Goal: Communication & Community: Answer question/provide support

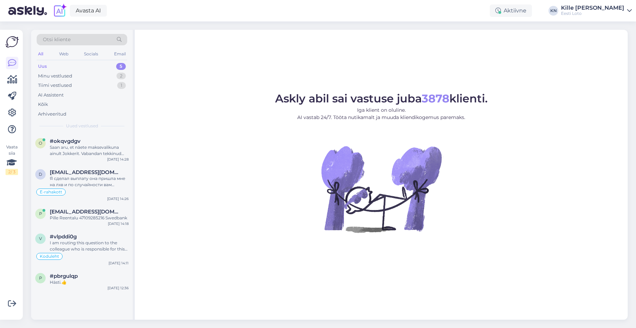
click at [64, 66] on div "Uus 5" at bounding box center [82, 67] width 91 height 10
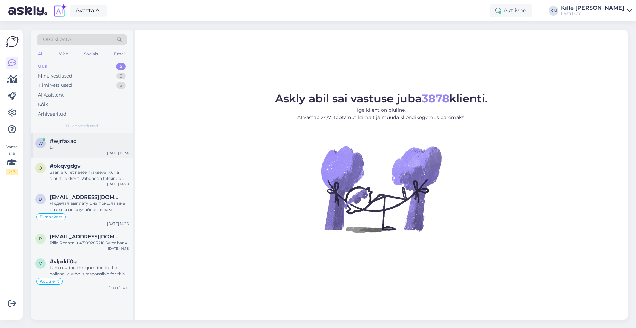
click at [79, 136] on div "w #wjrfaxac Ei [DATE] 15:24" at bounding box center [82, 145] width 102 height 25
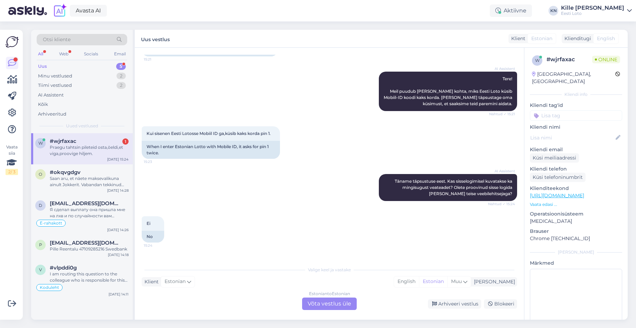
scroll to position [109, 0]
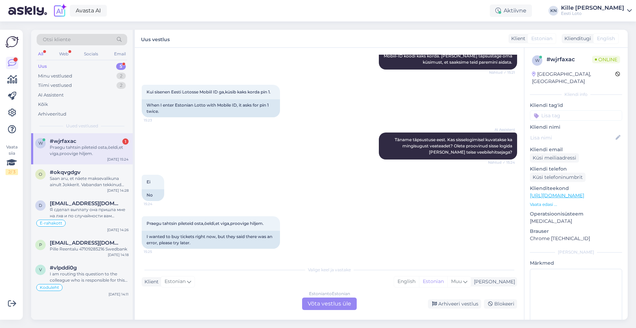
click at [102, 149] on div "Praegu tahtsin pileteid osta,öeldi,et viga,proovige hiljem." at bounding box center [89, 150] width 79 height 12
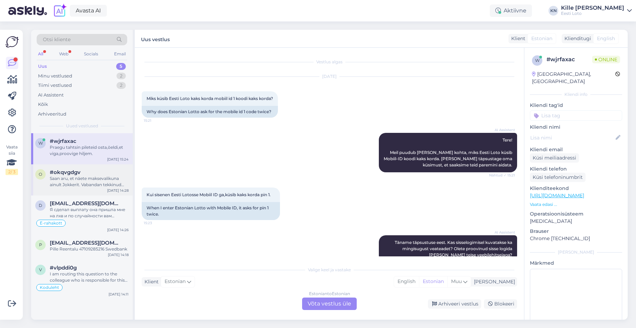
click at [93, 176] on div "Saan aru, et näete maksevalikuna ainult Jokkerit. Vabandan tekkinud ebamugavust…" at bounding box center [89, 181] width 79 height 12
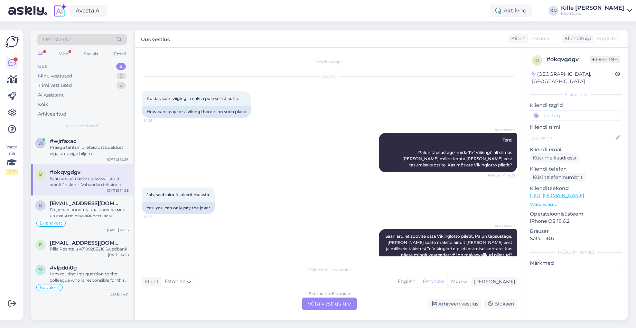
scroll to position [271, 0]
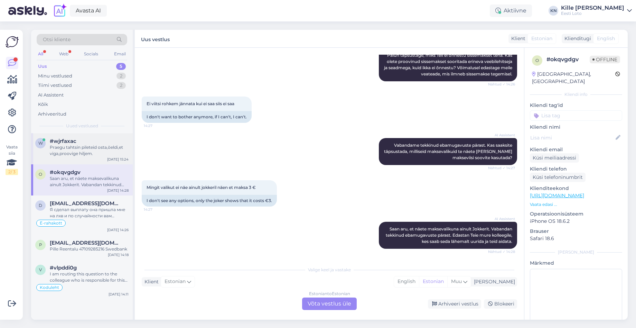
click at [95, 154] on div "Praegu tahtsin pileteid osta,öeldi,et viga,proovige hiljem." at bounding box center [89, 150] width 79 height 12
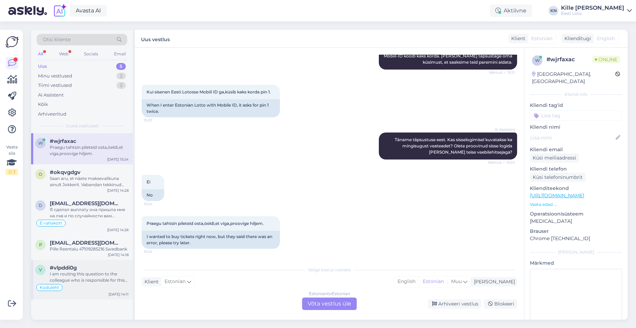
click at [85, 276] on div "I am routing this question to the colleague who is responsible for this topic. …" at bounding box center [89, 277] width 79 height 12
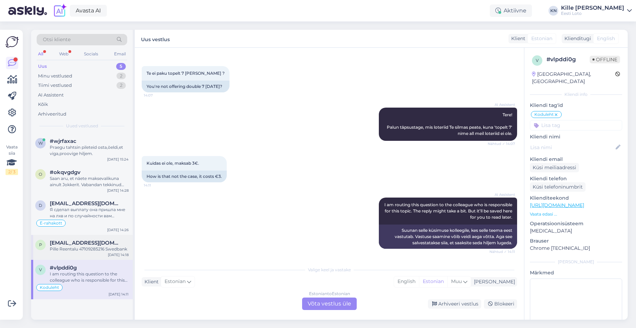
click at [89, 252] on div "Pille Reentalu 47109285216 Swedbank" at bounding box center [89, 249] width 79 height 6
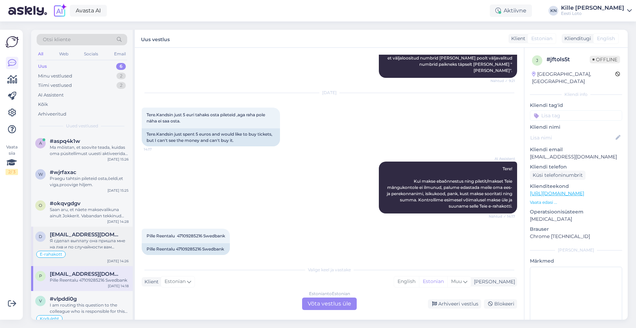
scroll to position [11, 0]
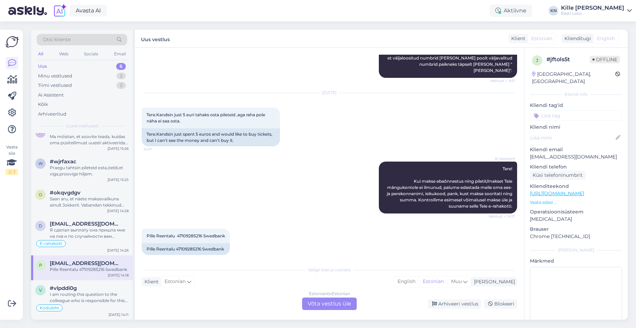
click at [102, 267] on div "Pille Reentalu 47109285216 Swedbank" at bounding box center [89, 269] width 79 height 6
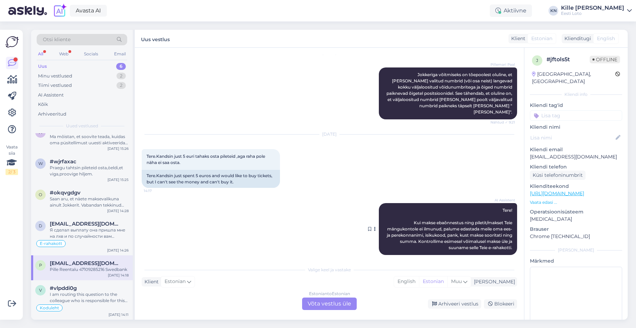
scroll to position [331, 0]
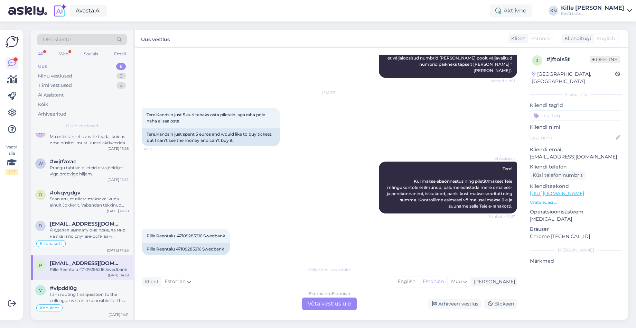
click at [327, 300] on div "Estonian to Estonian Võta vestlus üle" at bounding box center [329, 303] width 55 height 12
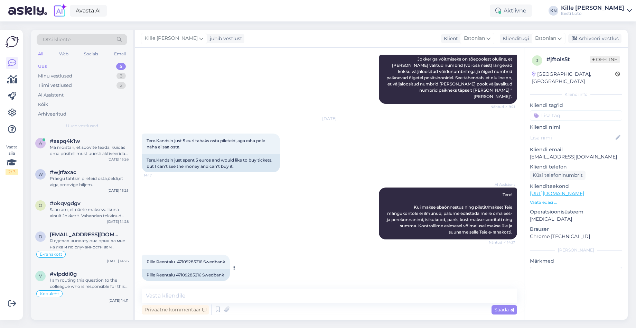
click at [171, 259] on span "Pille Reentalu 47109285216 Swedbank" at bounding box center [186, 261] width 79 height 5
copy span "Reentalu"
click at [347, 296] on textarea at bounding box center [330, 295] width 376 height 15
paste textarea "Kahjuks Teie sissemakse ebaõnnestus tehnilise [PERSON_NAME] tõttu. Kontrollisim…"
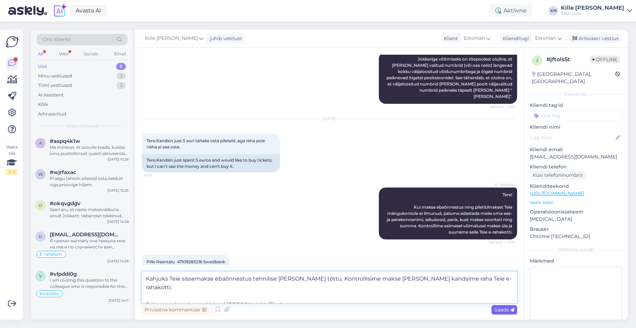
type textarea "Kahjuks Teie sissemakse ebaõnnestus tehnilise [PERSON_NAME] tõttu. Kontrollisim…"
click at [499, 308] on span "Saada" at bounding box center [505, 309] width 20 height 6
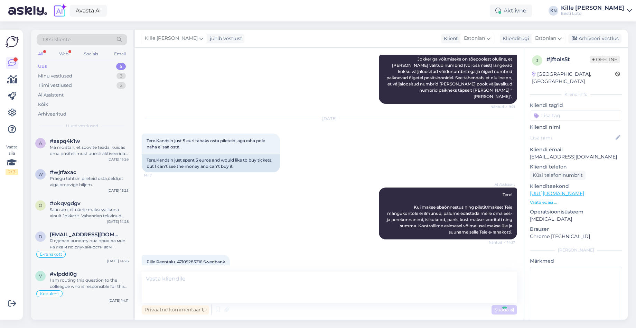
scroll to position [354, 0]
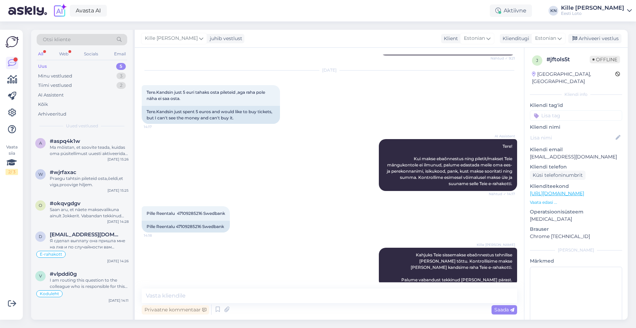
click at [576, 102] on p "Kliendi tag'id" at bounding box center [576, 105] width 92 height 7
click at [576, 110] on input at bounding box center [576, 115] width 92 height 10
type input "e-ra"
click at [579, 132] on span "E-rahakott" at bounding box center [576, 134] width 22 height 4
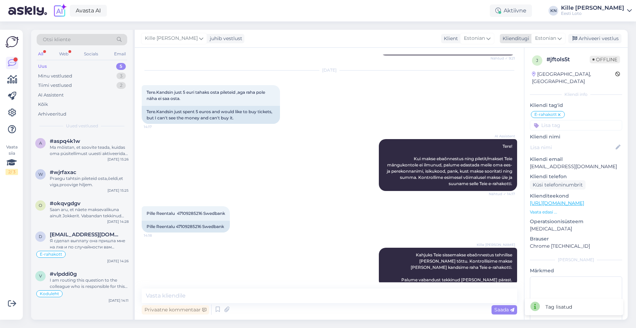
click at [589, 37] on div "Arhiveeri vestlus" at bounding box center [595, 38] width 53 height 9
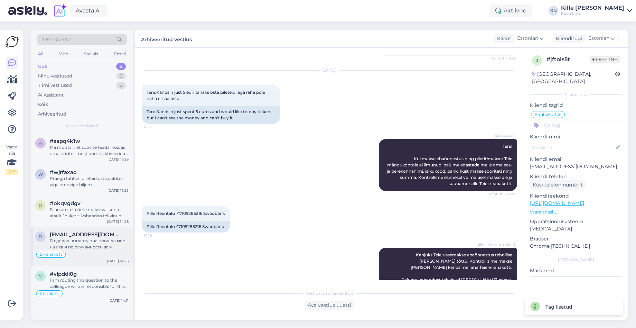
click at [75, 235] on span "[EMAIL_ADDRESS][DOMAIN_NAME]" at bounding box center [86, 234] width 72 height 6
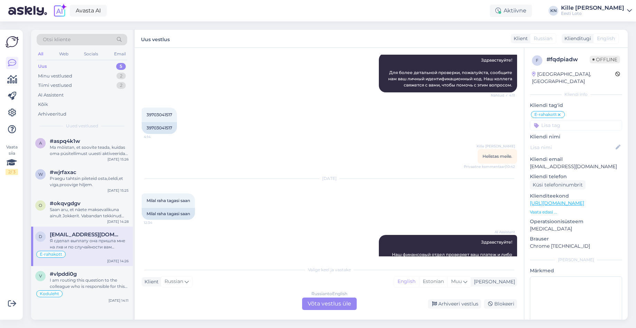
scroll to position [33, 0]
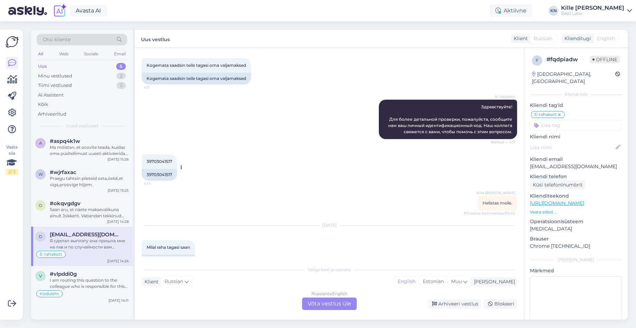
click at [170, 174] on div "39703041517" at bounding box center [159, 175] width 35 height 12
copy div "39703041517"
click at [321, 296] on div "Russian to English" at bounding box center [330, 294] width 36 height 6
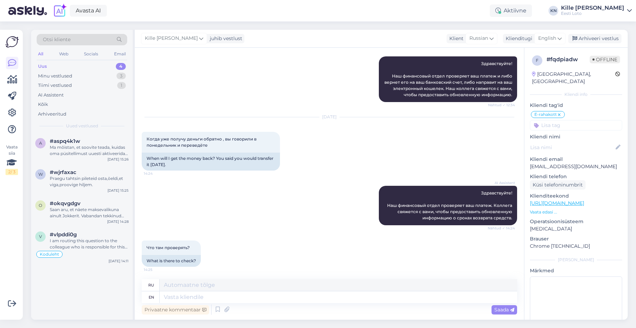
scroll to position [314, 0]
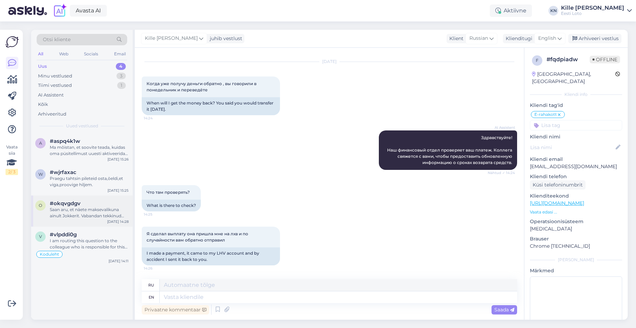
click at [88, 222] on div "o #okqvgdgv Saan aru, et näete maksevalikuna ainult Jokkerit. Vabandan tekkinud…" at bounding box center [82, 210] width 102 height 31
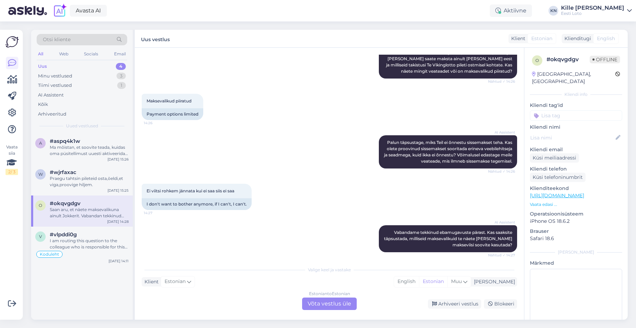
scroll to position [271, 0]
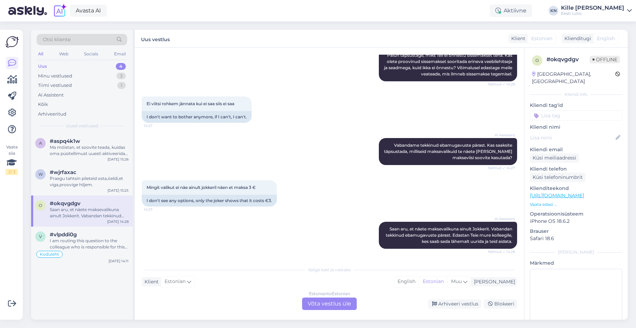
click at [332, 306] on div "Estonian to Estonian Võta vestlus üle" at bounding box center [329, 303] width 55 height 12
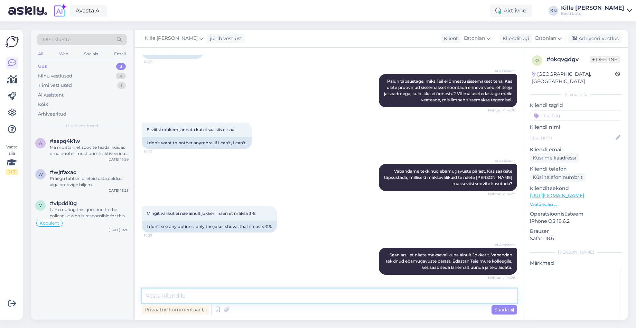
click at [290, 298] on textarea at bounding box center [330, 295] width 376 height 15
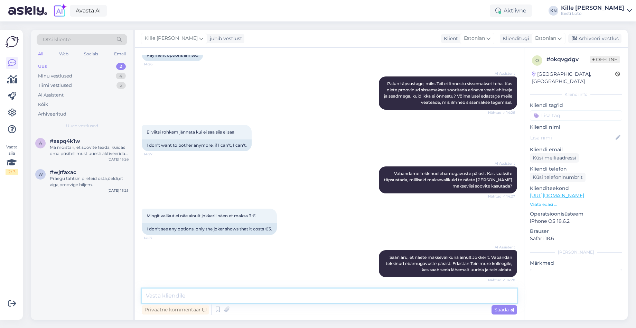
scroll to position [242, 0]
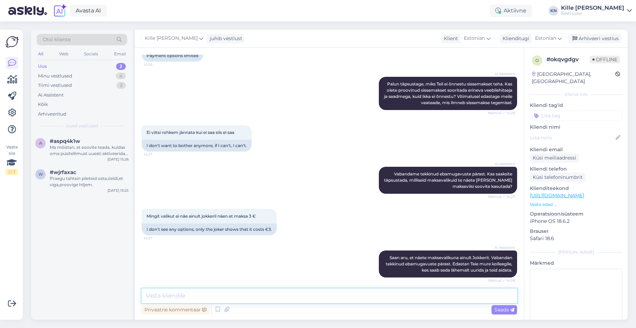
type textarea "O"
click at [338, 294] on textarea "Palun veenduge, et Teil oleks ridade arv Jokkeri valiku juures 0." at bounding box center [330, 295] width 376 height 15
click at [337, 294] on textarea "Palun veenduge, et Teil oleks ridade arv Jokkeri valiku juures 0. Kui on 0, sii…" at bounding box center [330, 295] width 376 height 15
type textarea "Palun veenduge, et Teil oleks ridade arv Jokkeri valiku juures 0. Kui on määrat…"
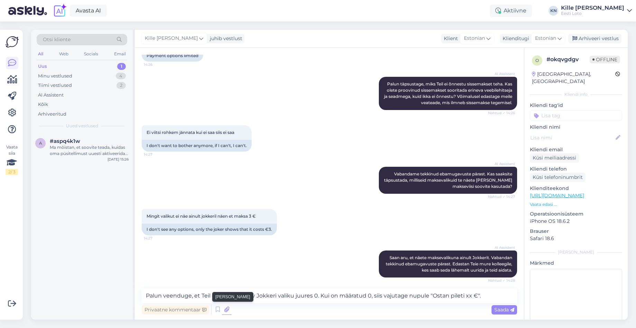
click at [228, 310] on icon at bounding box center [227, 309] width 10 height 10
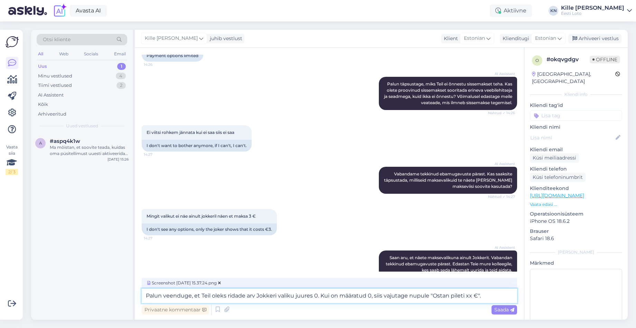
click at [315, 295] on textarea "Palun veenduge, et Teil oleks ridade arv Jokkeri valiku juures 0. Kui on määrat…" at bounding box center [330, 295] width 376 height 15
click at [502, 308] on span "Saada" at bounding box center [505, 309] width 20 height 6
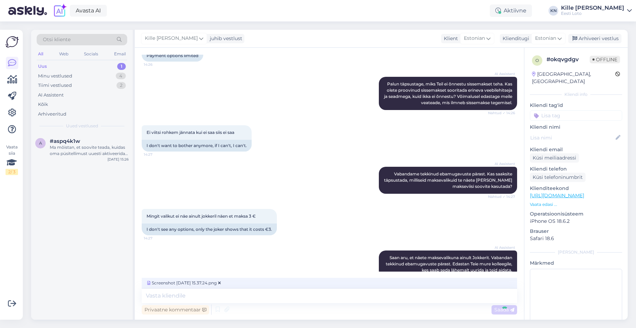
scroll to position [324, 0]
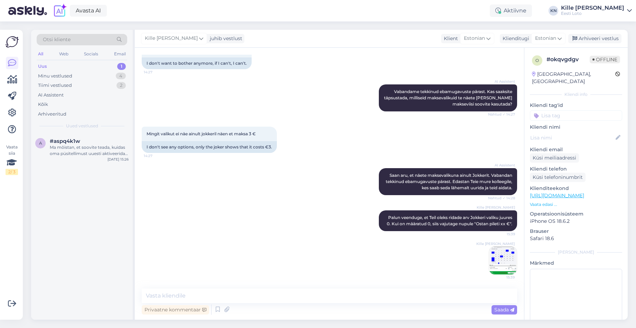
click at [563, 111] on input at bounding box center [576, 115] width 92 height 10
type input "pile"
drag, startPoint x: 560, startPoint y: 125, endPoint x: 570, endPoint y: 100, distance: 26.2
click at [560, 131] on div "Pileti ostmine" at bounding box center [558, 134] width 36 height 7
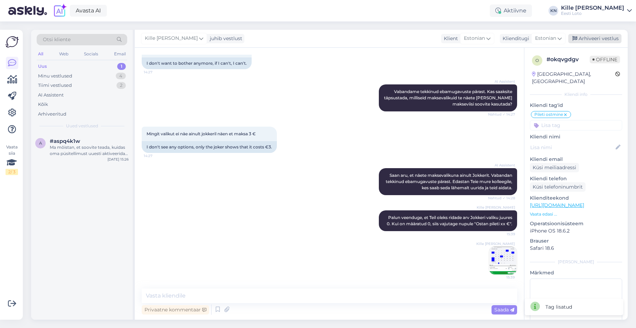
click at [595, 40] on div "Arhiveeri vestlus" at bounding box center [595, 38] width 53 height 9
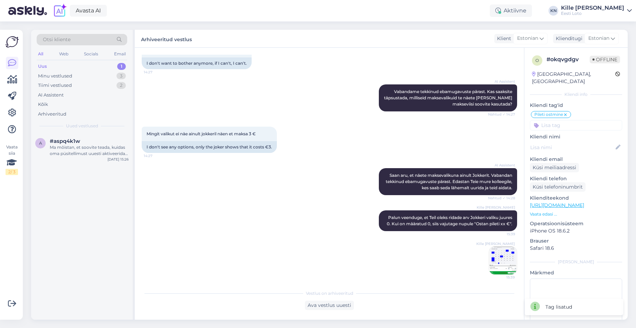
click at [86, 68] on div "Uus 1" at bounding box center [82, 67] width 91 height 10
click at [83, 161] on div "a #aspq4k1w Ma mõistan, et soovite teada, kuidas oma püsitellimust uuesti aktiv…" at bounding box center [82, 148] width 102 height 31
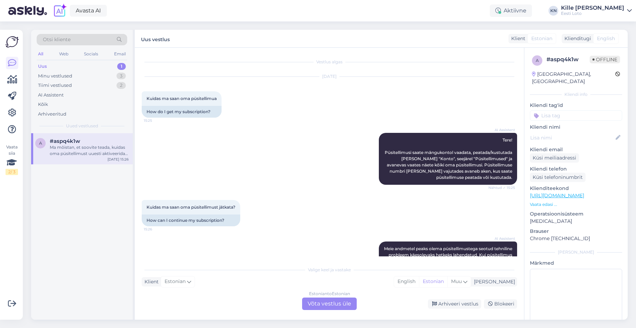
scroll to position [116, 0]
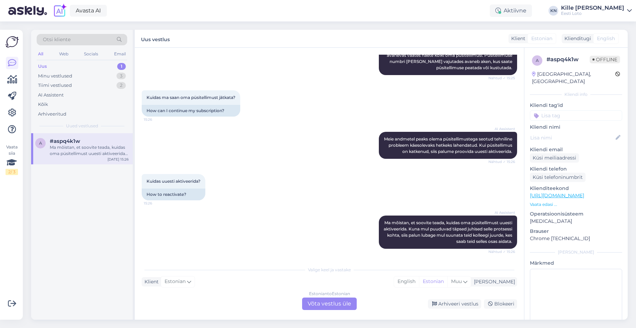
click at [333, 300] on div "Estonian to Estonian Võta vestlus üle" at bounding box center [329, 303] width 55 height 12
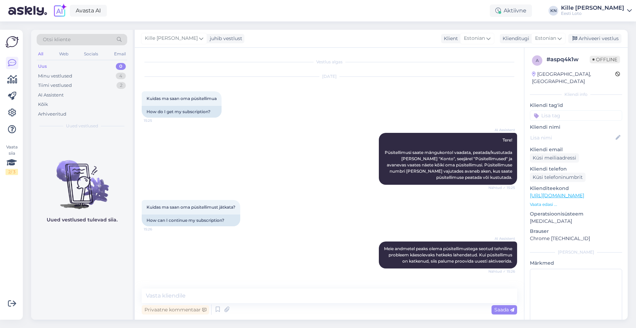
scroll to position [90, 0]
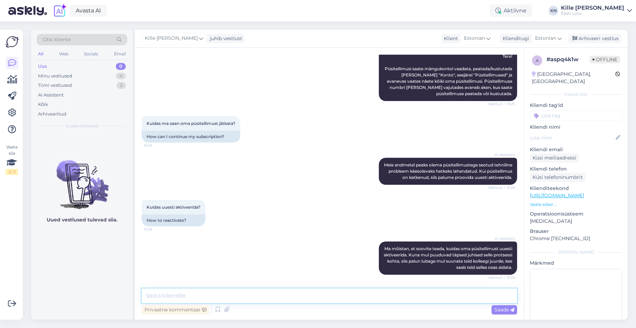
click at [275, 296] on textarea at bounding box center [330, 295] width 376 height 15
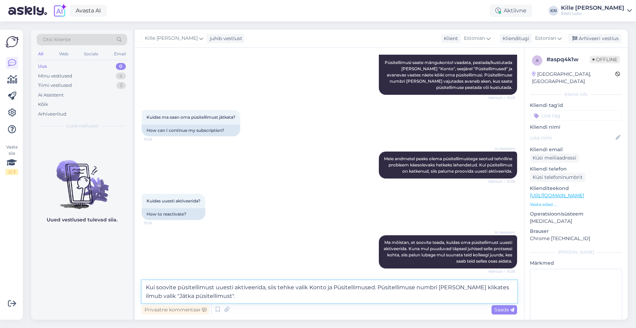
click at [307, 287] on textarea "Kui soovite püsitellimust uuesti aktiveerida, siis tehke valik Konto ja Püsitel…" at bounding box center [330, 291] width 376 height 23
click at [309, 287] on textarea "Kui soovite püsitellimust uuesti aktiveerida, siis tehke valik Konto ja Püsitel…" at bounding box center [330, 291] width 376 height 23
click at [327, 287] on textarea "Kui soovite püsitellimust uuesti aktiveerida, siis tehke valik "Konto ja Püsite…" at bounding box center [330, 291] width 376 height 23
click at [337, 286] on textarea "Kui soovite püsitellimust uuesti aktiveerida, siis tehke valik "Konto" ja Püsit…" at bounding box center [330, 291] width 376 height 23
click at [379, 285] on textarea "Kui soovite püsitellimust uuesti aktiveerida, siis tehke valik "Konto" ja "Püsi…" at bounding box center [330, 291] width 376 height 23
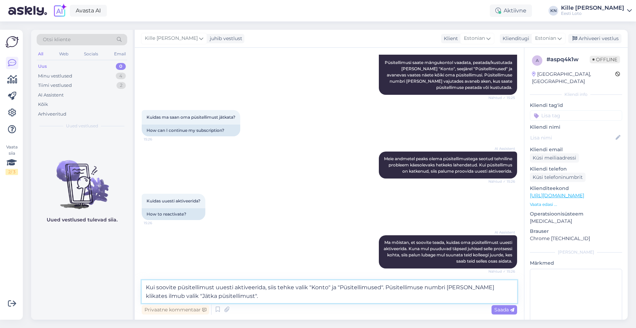
type textarea "Kui soovite püsitellimust uuesti aktiveerida, siis tehke valik "Konto" ja "Püsi…"
click at [256, 304] on div "Privaatne kommentaar Saada" at bounding box center [330, 309] width 376 height 13
click at [256, 296] on textarea "Kui soovite püsitellimust uuesti aktiveerida, siis tehke valik "Konto" ja "Püsi…" at bounding box center [330, 291] width 376 height 23
click at [506, 310] on span "Saada" at bounding box center [505, 309] width 20 height 6
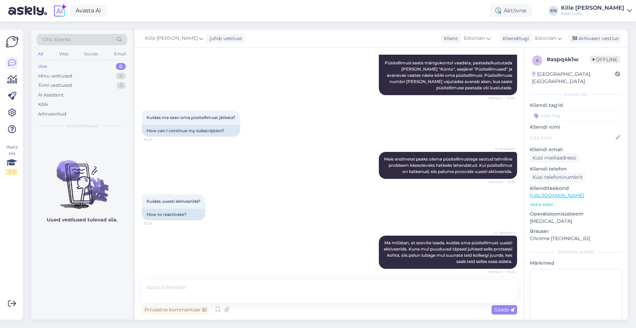
scroll to position [132, 0]
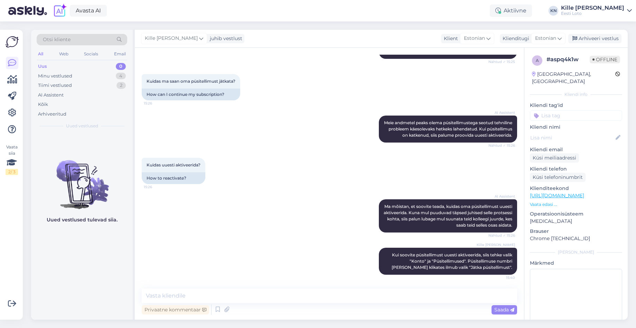
click at [557, 110] on input at bounding box center [576, 115] width 92 height 10
type input "püsi"
drag, startPoint x: 557, startPoint y: 129, endPoint x: 557, endPoint y: 122, distance: 6.2
click at [557, 132] on span "Püsitellimus" at bounding box center [560, 134] width 26 height 4
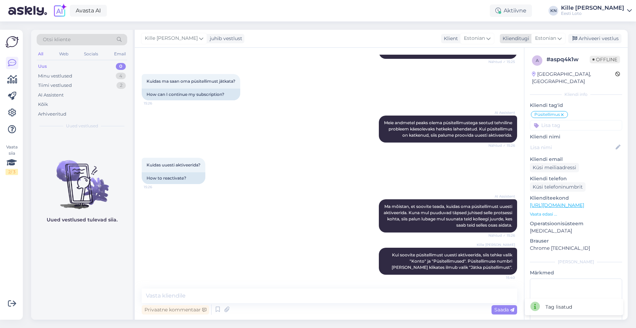
click at [592, 38] on div "Arhiveeri vestlus" at bounding box center [595, 38] width 53 height 9
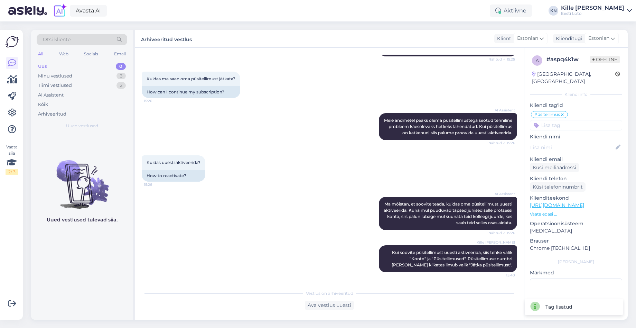
click at [71, 66] on div "Uus 0" at bounding box center [82, 67] width 91 height 10
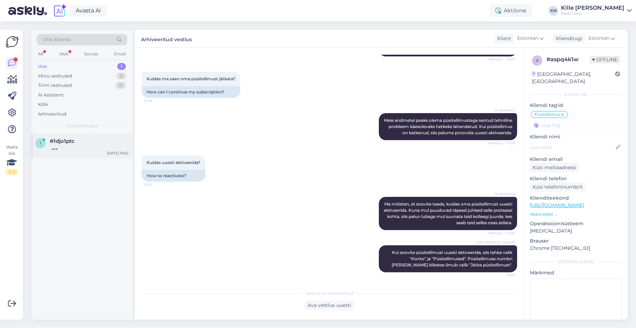
click at [102, 150] on div at bounding box center [89, 147] width 79 height 6
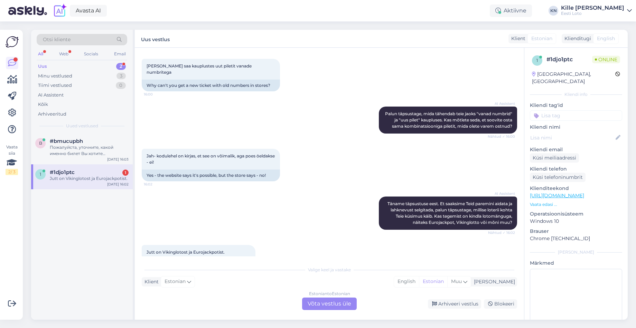
scroll to position [175, 0]
click at [68, 151] on div "Пожалуйста, уточните, какой именно билет Вы хотите приобрести." at bounding box center [89, 150] width 79 height 12
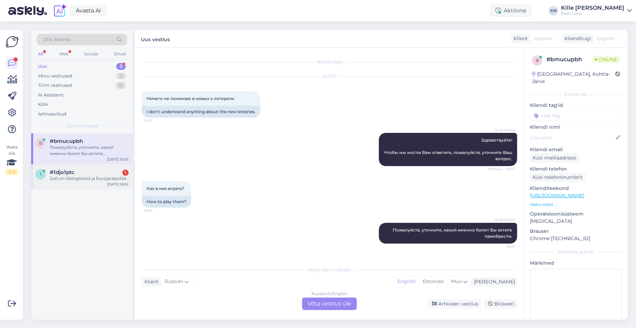
click at [87, 178] on div "Jutt on Vikinglotost ja Eurojackpotist." at bounding box center [89, 178] width 79 height 6
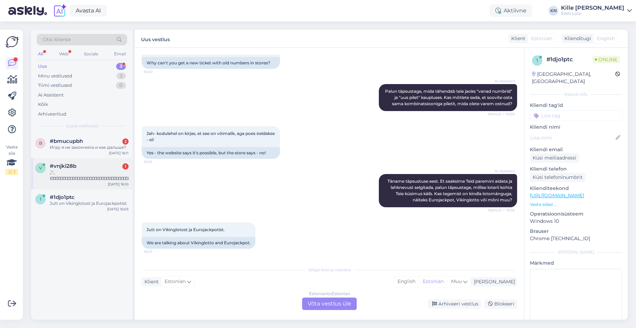
click at [88, 166] on div "#vnjki28b 1" at bounding box center [89, 166] width 79 height 6
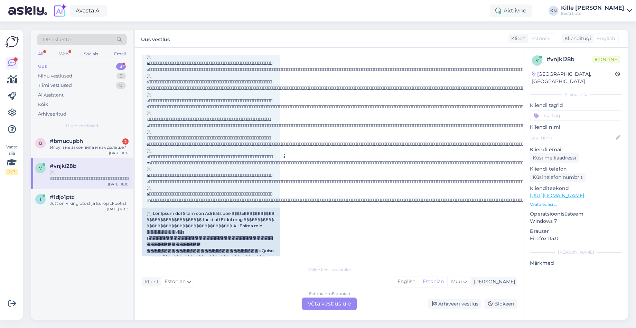
scroll to position [617, 0]
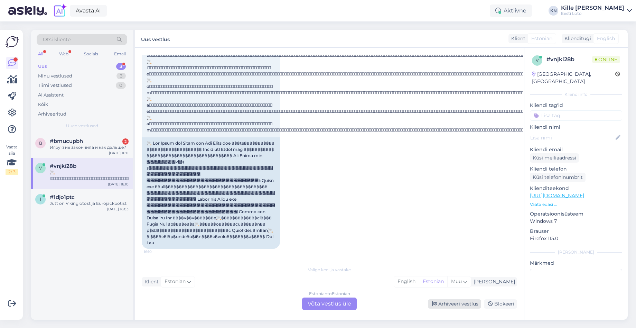
click at [445, 303] on div "Arhiveeri vestlus" at bounding box center [454, 303] width 53 height 9
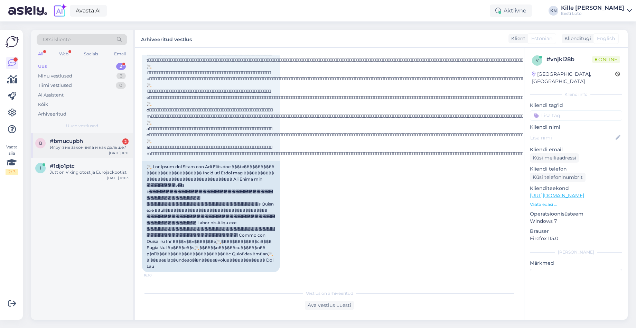
click at [86, 147] on div "Игру я не закончила и как дальше?" at bounding box center [89, 147] width 79 height 6
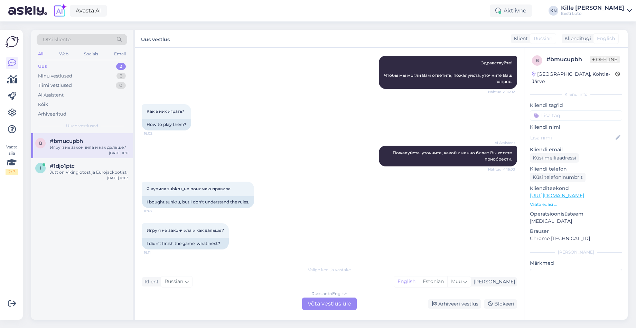
scroll to position [78, 0]
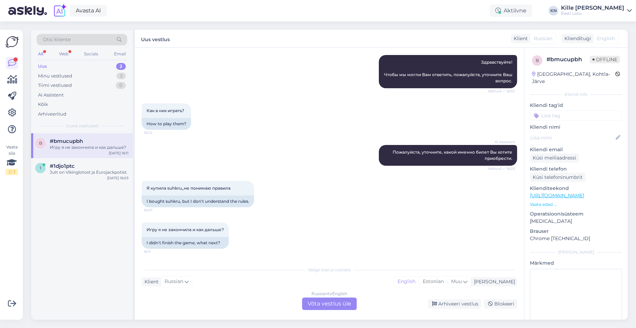
click at [54, 67] on div "Uus 2" at bounding box center [82, 67] width 91 height 10
click at [78, 135] on div "b #bmucupbh Игру я не закончила и как дальше? [DATE] 16:11" at bounding box center [82, 145] width 102 height 25
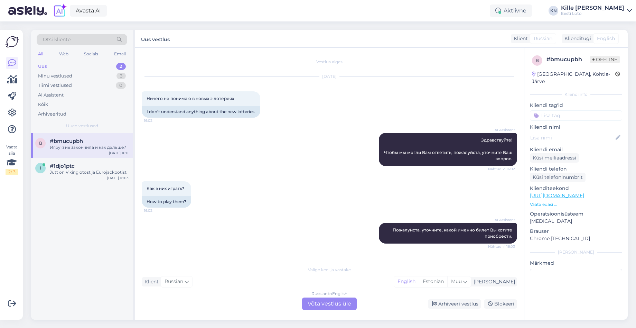
click at [321, 302] on div "Russian to English Võta vestlus üle" at bounding box center [329, 303] width 55 height 12
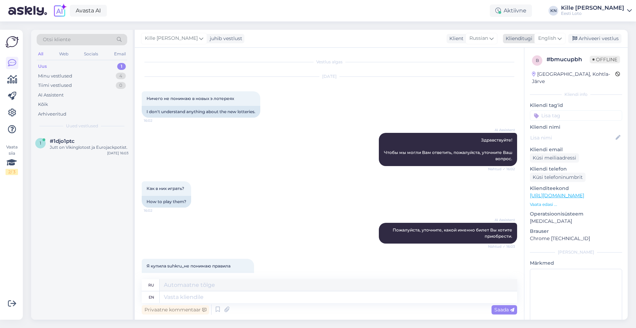
click at [552, 37] on span "English" at bounding box center [548, 39] width 18 height 8
type input "est"
click at [534, 67] on link "Estonian" at bounding box center [535, 69] width 76 height 11
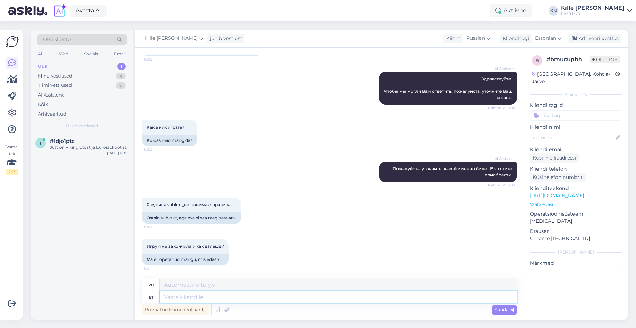
click at [286, 297] on textarea at bounding box center [339, 297] width 358 height 12
type textarea "Palun t"
type textarea "Пожалуйста"
type textarea "Palun täpsustage, ka"
type textarea "Пожалуйста, уточните,"
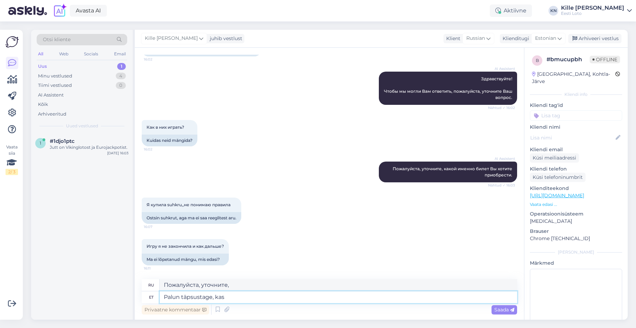
type textarea "Palun täpsustage, kas"
type textarea "Пожалуйста, укажите,"
type textarea "Palun täpsustage, kas Teil [PERSON_NAME]"
type textarea "Пожалуйста, уточните, есть ли у вас"
type textarea "Palun täpsustage, kas Teil jäi mä"
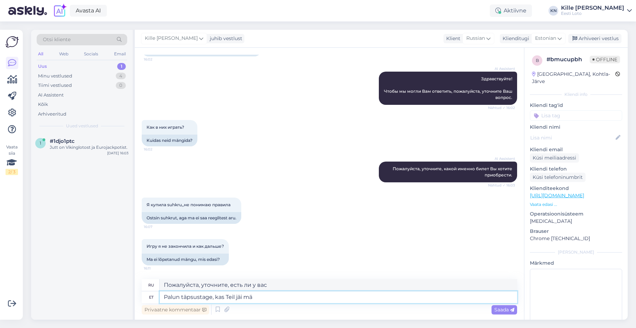
type textarea "Пожалуйста, укажите, есть ли у вас какие-либо"
type textarea "Palun täpsustage, kas Teil [PERSON_NAME] p"
type textarea "Пожалуйста, уточните, пропустили ли вы игру."
type textarea "Palun täpsustage, kas Teil [PERSON_NAME] poolikuks?"
type textarea "Уточните, пожалуйста, остались ли вы без прохождения игры?"
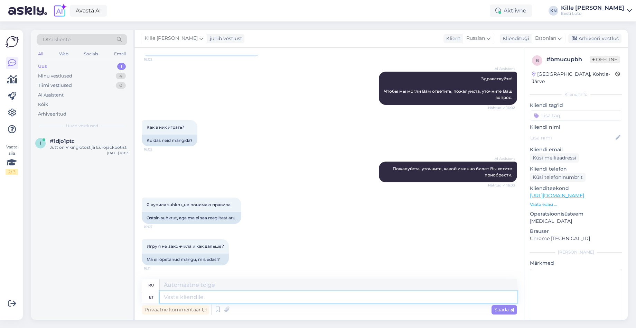
scroll to position [109, 0]
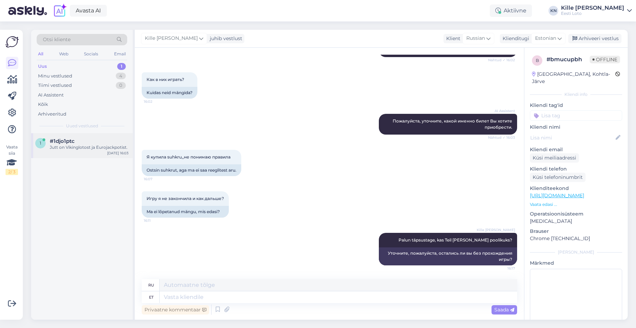
click at [95, 150] on div "Jutt on Vikinglotost ja Eurojackpotist." at bounding box center [89, 147] width 79 height 6
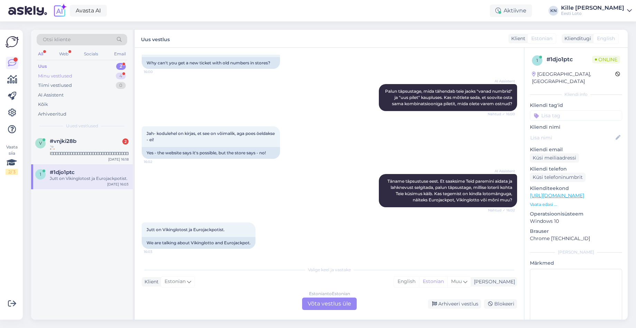
click at [54, 73] on div "Minu vestlused" at bounding box center [55, 76] width 34 height 7
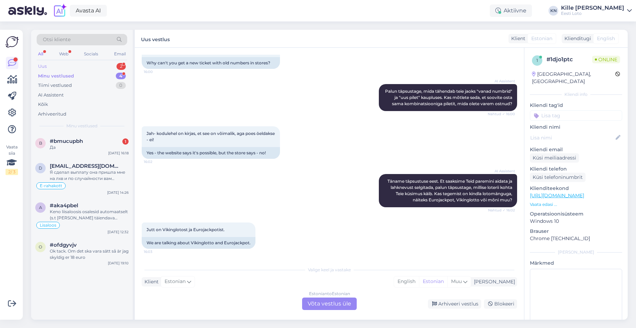
click at [53, 68] on div "Uus 2" at bounding box center [82, 67] width 91 height 10
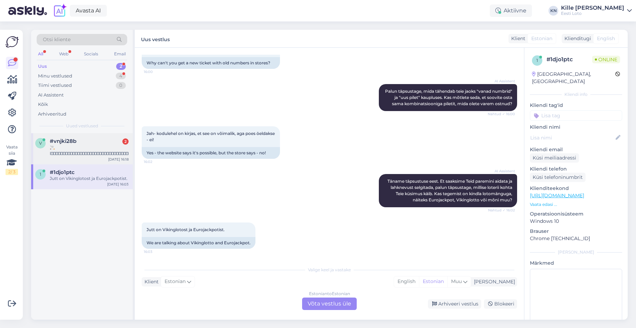
drag, startPoint x: 83, startPoint y: 143, endPoint x: 79, endPoint y: 143, distance: 4.2
click at [83, 143] on div "#vnjki28b 2" at bounding box center [89, 141] width 79 height 6
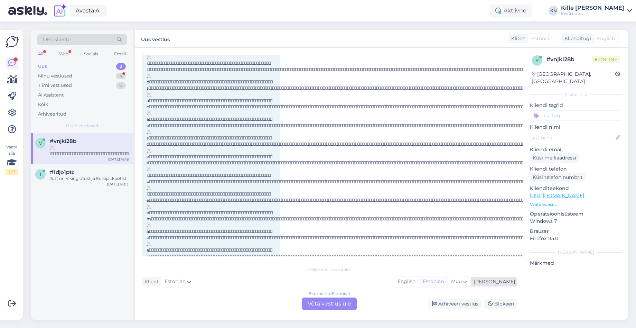
scroll to position [3106, 0]
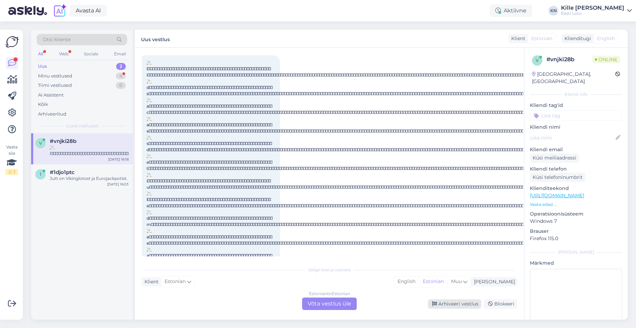
click at [462, 301] on div "Arhiveeri vestlus" at bounding box center [454, 303] width 53 height 9
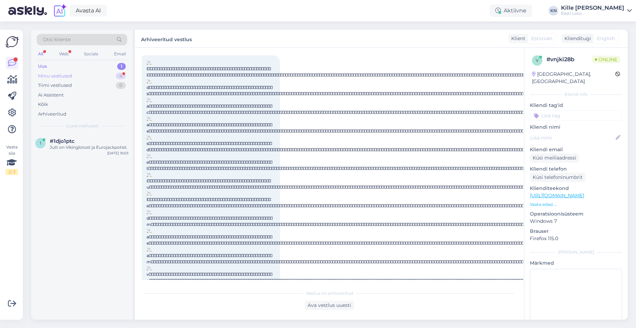
click at [67, 72] on div "Minu vestlused 4" at bounding box center [82, 76] width 91 height 10
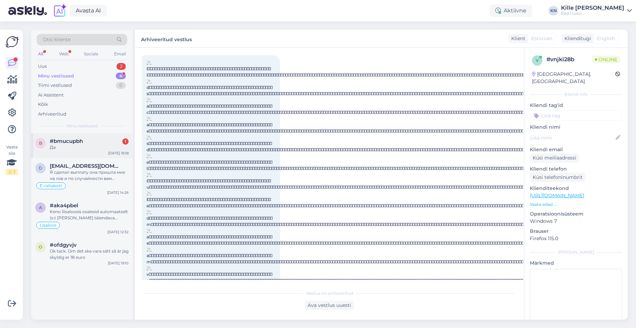
click at [76, 147] on div "Да" at bounding box center [89, 147] width 79 height 6
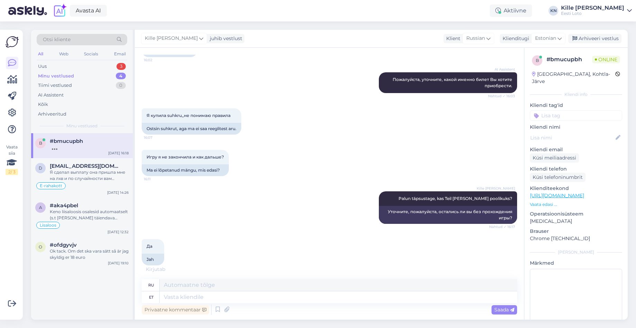
scroll to position [150, 0]
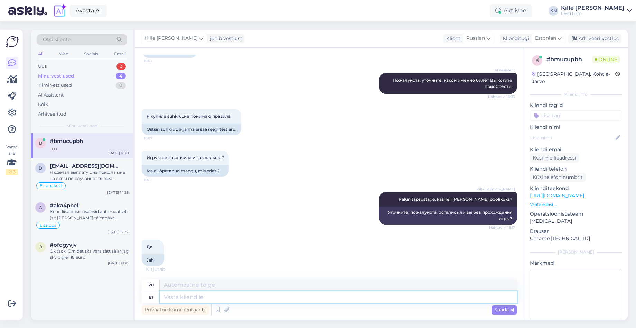
click at [269, 301] on textarea at bounding box center [339, 297] width 358 height 12
paste textarea "piletit on võimalik uuesti läbi mängida, valides Minu piletid – e-kiirloteriid.…"
type textarea "piletit on võimalik uuesti läbi mängida, valides Minu piletid – e-kiirloteriid.…"
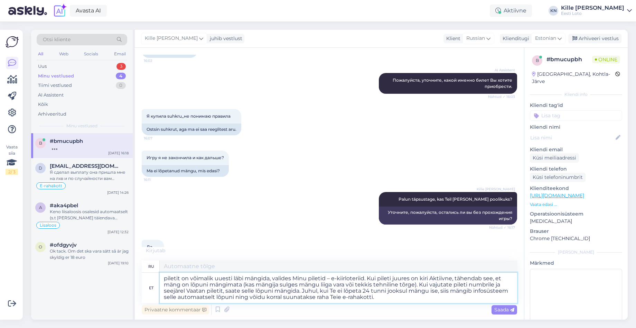
drag, startPoint x: 162, startPoint y: 279, endPoint x: 134, endPoint y: 274, distance: 28.0
click at [160, 274] on textarea "piletit on võimalik uuesti läbi mängida, valides Minu piletid – e-kiirloteriid.…" at bounding box center [339, 288] width 358 height 30
type textarea "Вы можете снова сыграть билет, выбрав «Мои билеты – e-quick лотереи». Если в би…"
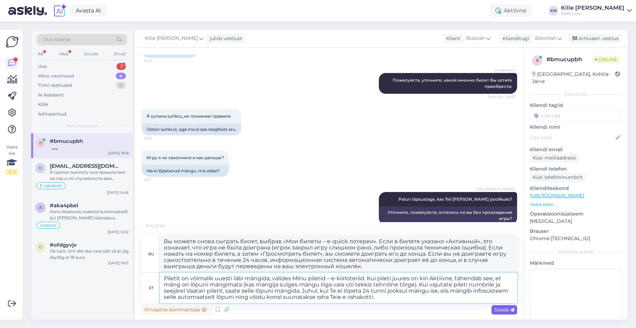
type textarea "Piletit on võimalik uuesti läbi mängida, valides Minu piletid – e-kiirloteriid.…"
click at [494, 306] on div "Saada" at bounding box center [505, 309] width 26 height 9
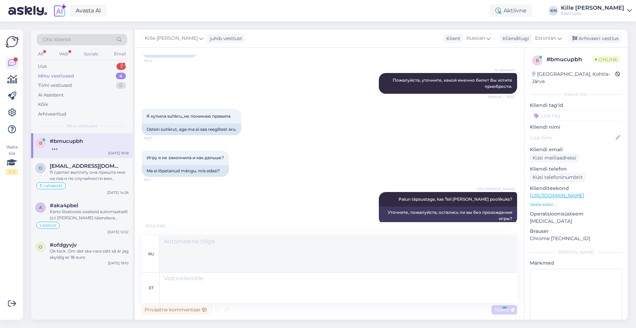
scroll to position [292, 0]
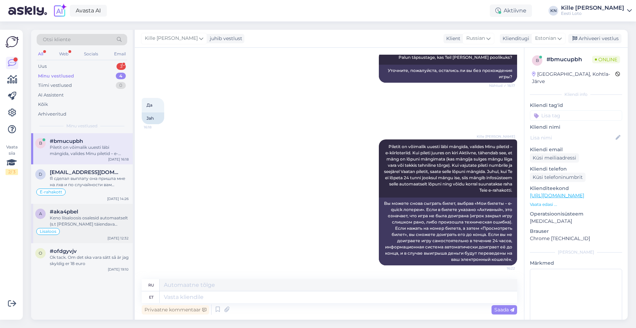
click at [73, 220] on div "Keno liisaloosis osalesid automaatselt (s.t [PERSON_NAME] täiendava registreeri…" at bounding box center [89, 221] width 79 height 12
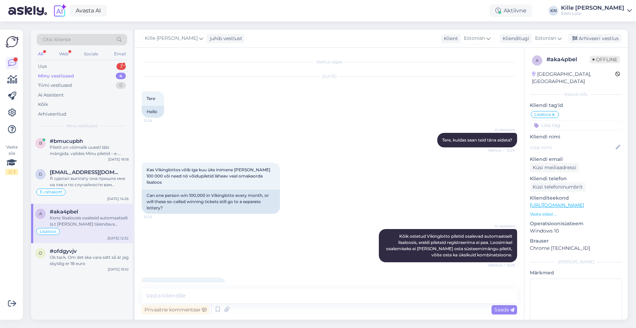
scroll to position [432, 0]
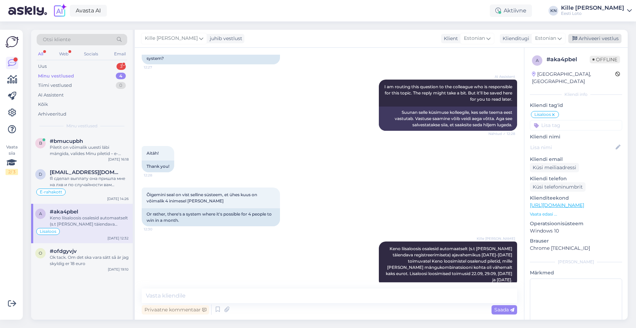
click at [606, 37] on div "Arhiveeri vestlus" at bounding box center [595, 38] width 53 height 9
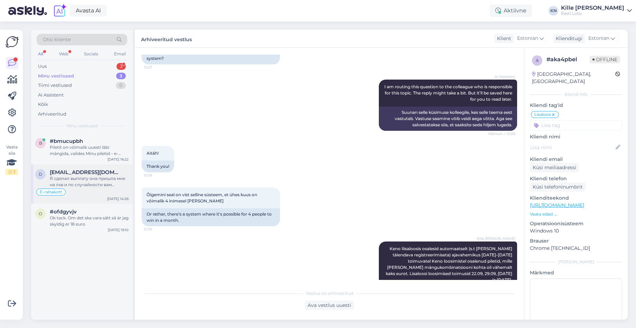
click at [72, 166] on div "d [PERSON_NAME][EMAIL_ADDRESS][DOMAIN_NAME] Я сделал выплату она пришла мне на …" at bounding box center [82, 183] width 102 height 39
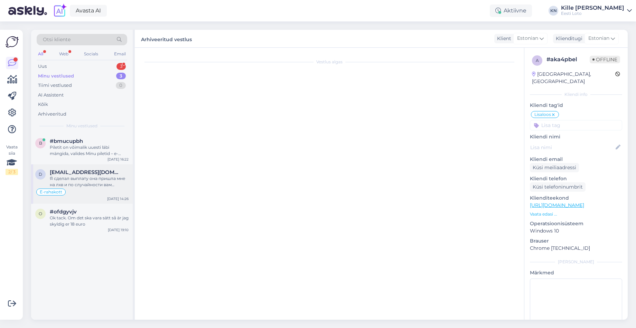
scroll to position [314, 0]
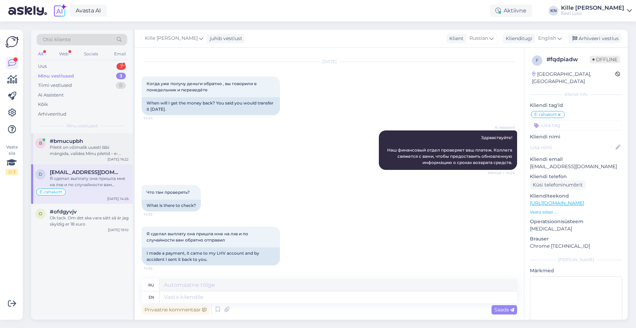
click at [98, 144] on div "Piletit on võimalik uuesti läbi mängida, valides Minu piletid – e-kiirloteriid.…" at bounding box center [89, 150] width 79 height 12
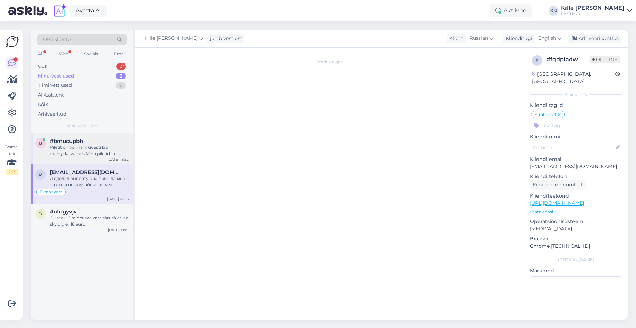
scroll to position [292, 0]
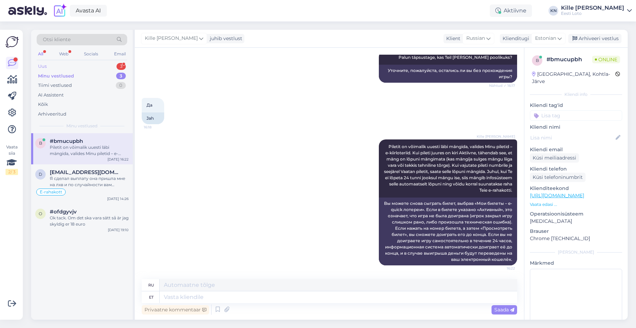
click at [70, 69] on div "Uus 3" at bounding box center [82, 67] width 91 height 10
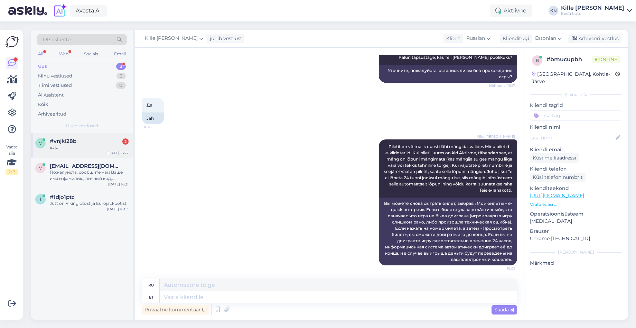
click at [73, 151] on div "v #vnjki28b 2 ǝɔᴉu [DATE] 16:22" at bounding box center [82, 145] width 102 height 25
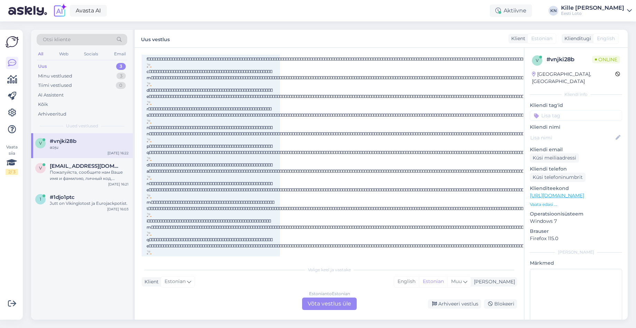
scroll to position [5546, 0]
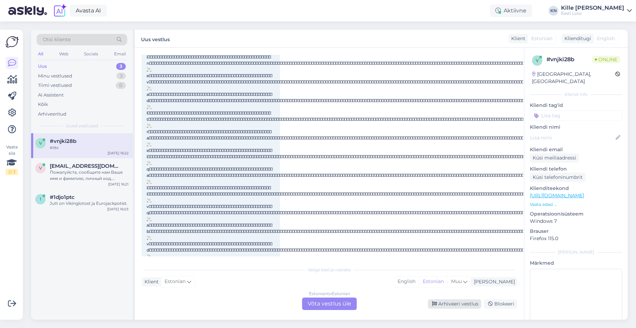
click at [455, 304] on div "Arhiveeri vestlus" at bounding box center [454, 303] width 53 height 9
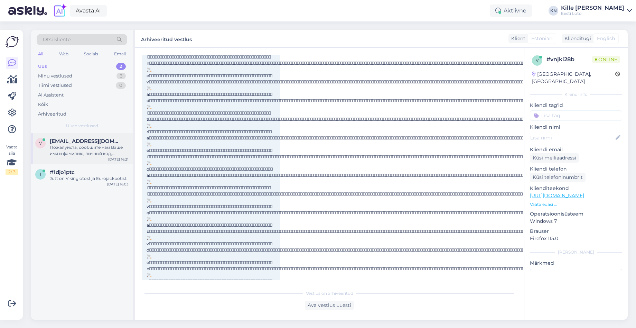
scroll to position [5546, 1]
click at [92, 154] on div "Пожалуйста, сообщите нам Ваше имя и фамилию, личный код, [PERSON_NAME], из кото…" at bounding box center [89, 150] width 79 height 12
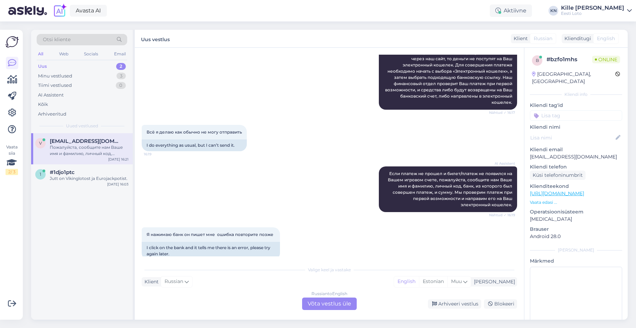
scroll to position [614, 0]
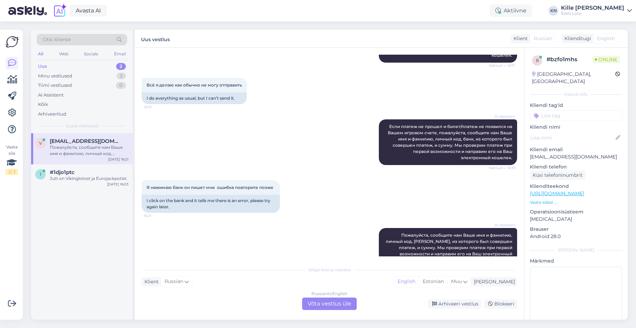
click at [556, 153] on p "[EMAIL_ADDRESS][DOMAIN_NAME]" at bounding box center [576, 156] width 92 height 7
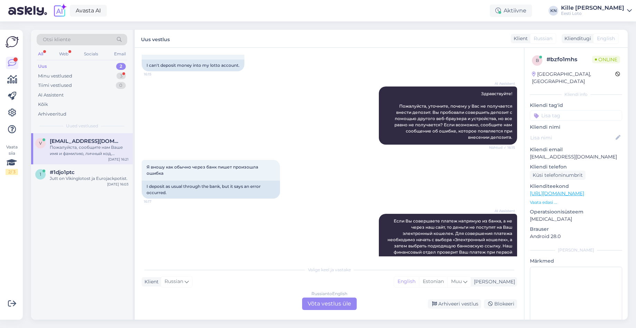
scroll to position [529, 0]
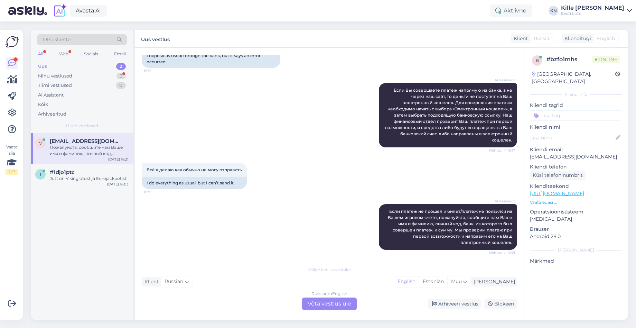
click at [342, 308] on div "Russian to English Võta vestlus üle" at bounding box center [329, 303] width 55 height 12
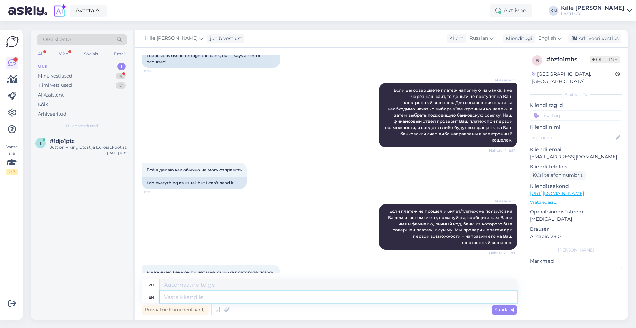
click at [222, 298] on textarea at bounding box center [339, 297] width 358 height 12
click at [555, 34] on div "English" at bounding box center [550, 38] width 31 height 11
click at [516, 69] on link "Estonian" at bounding box center [535, 69] width 76 height 11
click at [257, 300] on textarea at bounding box center [339, 297] width 358 height 12
paste textarea "Soovitame kustutada veebilehitseja vahemälu ja proovida uuesti. Lisaks soovitam…"
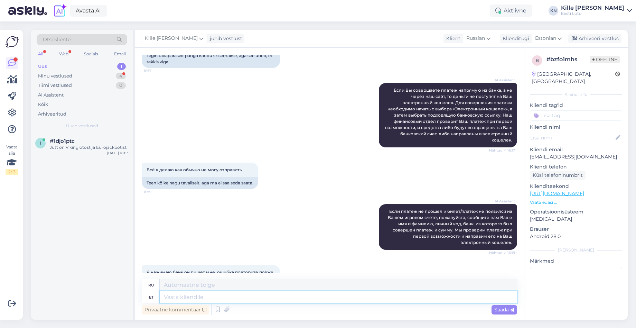
type textarea "Soovitame kustutada veebilehitseja vahemälu ja proovida uuesti. Lisaks soovitam…"
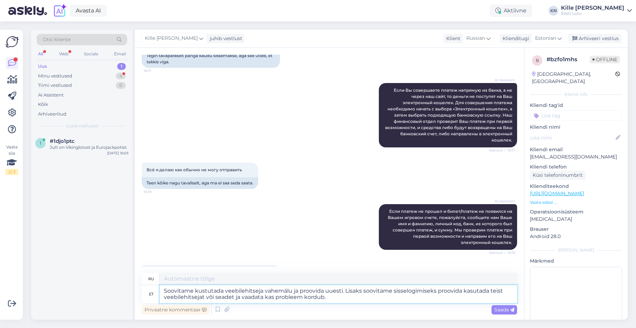
type textarea "Рекомендуем очистить кэш браузера и повторить попытку. Также рекомендуем попроб…"
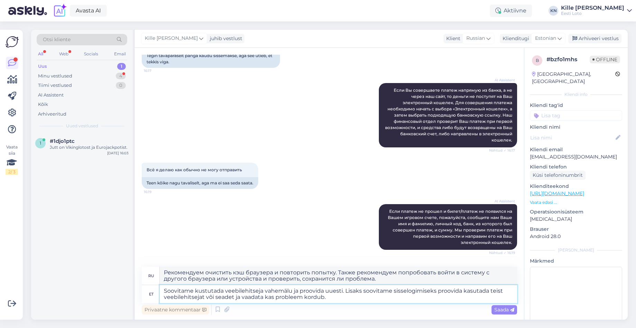
click at [163, 292] on textarea "Soovitame kustutada veebilehitseja vahemälu ja proovida uuesti. Lisaks soovitam…" at bounding box center [339, 294] width 358 height 18
type textarea "Üldist Soovitame kustutada veebilehitseja vahemälu ja proovida uuesti. Lisaks s…"
type textarea "Общие сведения. Рекомендуем очистить кэш браузера и повторить попытку. Также ре…"
type textarea "Üldist [PERSON_NAME] kodulehel sissemaksete sooritamisel hetkel ei esine. Soovi…"
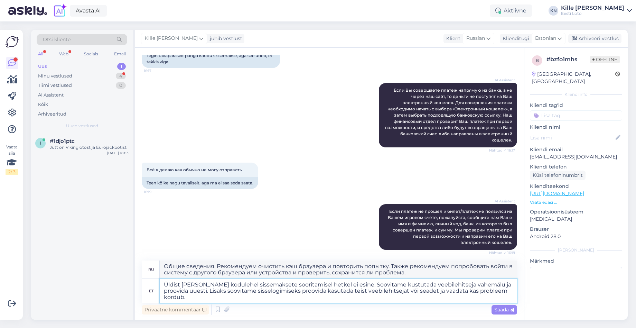
type textarea "В настоящее время на нашем сайте не наблюдается общих сбоев при внесении депози…"
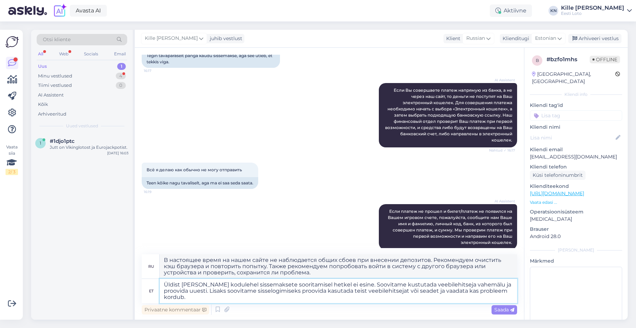
drag, startPoint x: 408, startPoint y: 292, endPoint x: 431, endPoint y: 292, distance: 22.8
click at [408, 292] on textarea "Üldist [PERSON_NAME] kodulehel sissemaksete sooritamisel hetkel ei esine. Soovi…" at bounding box center [339, 291] width 358 height 24
type textarea "Üldist [PERSON_NAME] kodulehel sissemaksete sooritamisel hetkel ei esine. Soovi…"
type textarea "В настоящее время при внесении депозитов на нашем сайте не наблюдается никаких …"
type textarea "Üldist [PERSON_NAME] kodulehel sissemaksete sooritamisel hetkel ei esine. Soovi…"
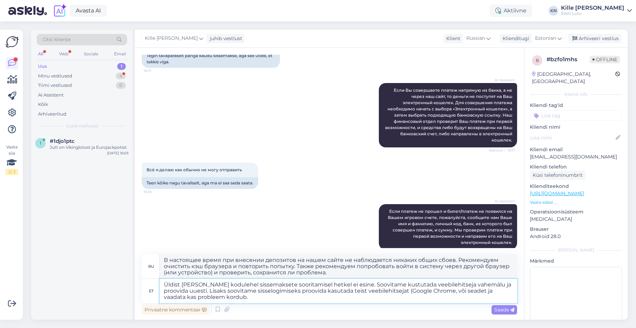
type textarea "В настоящее время при внесении депозитов на нашем сайте не наблюдается общих сб…"
type textarea "Üldist [PERSON_NAME] kodulehel sissemaksete sooritamisel hetkel ei esine. Soovi…"
type textarea "В настоящее время на нашем сайте не наблюдается общих сбоев при внесении депози…"
drag, startPoint x: 400, startPoint y: 298, endPoint x: 395, endPoint y: 302, distance: 6.1
click at [400, 298] on textarea "Üldist [PERSON_NAME] kodulehel sissemaksete sooritamisel hetkel ei esine. Soovi…" at bounding box center [339, 291] width 358 height 24
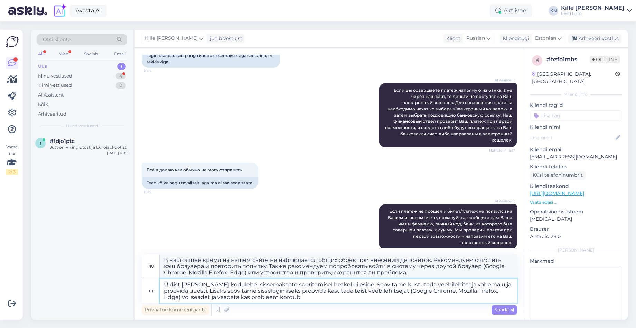
type textarea "Üldist [PERSON_NAME] kodulehel sissemaksete sooritamisel hetkel ei esine. Soovi…"
click at [498, 310] on span "Saada" at bounding box center [505, 309] width 20 height 6
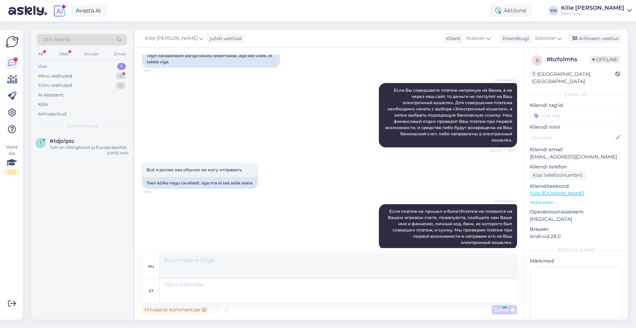
scroll to position [695, 0]
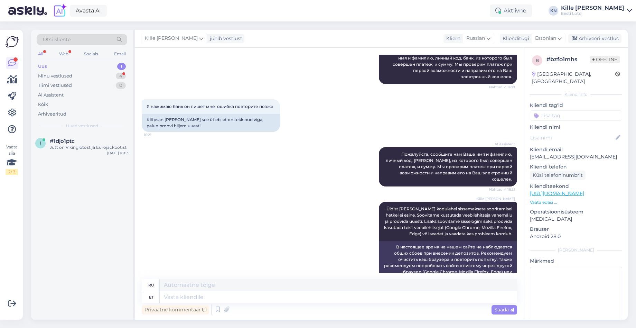
click at [562, 110] on input at bounding box center [576, 115] width 92 height 10
type input "e-kii"
drag, startPoint x: 570, startPoint y: 126, endPoint x: 557, endPoint y: 127, distance: 13.2
click at [570, 132] on span "e-kiirloterii" at bounding box center [577, 134] width 22 height 4
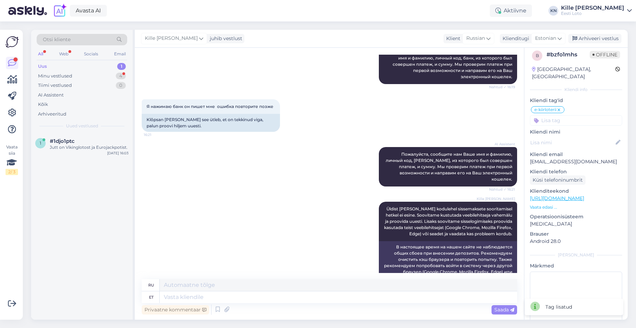
click at [560, 107] on icon at bounding box center [559, 110] width 4 height 6
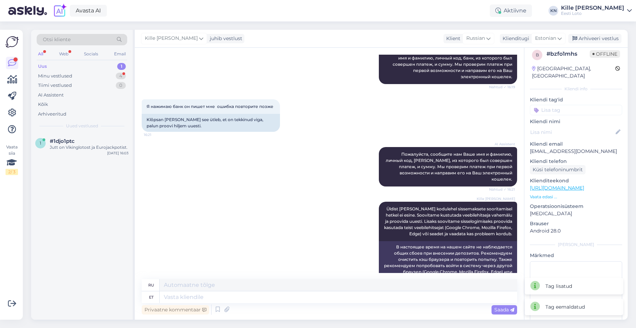
click at [560, 105] on input at bounding box center [576, 110] width 92 height 10
type input "e-ra"
click at [569, 128] on span "E-rahakott" at bounding box center [576, 130] width 22 height 4
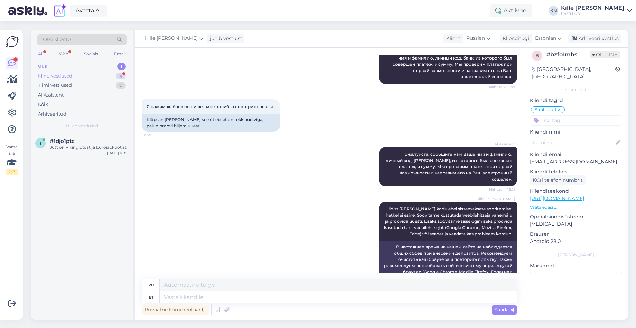
click at [74, 75] on div "Minu vestlused 4" at bounding box center [82, 76] width 91 height 10
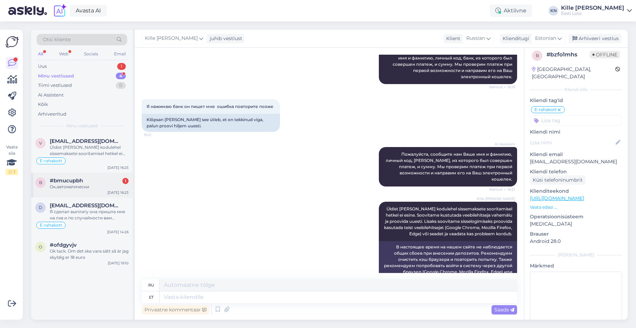
click at [87, 182] on div "#bmucupbh 1" at bounding box center [89, 180] width 79 height 6
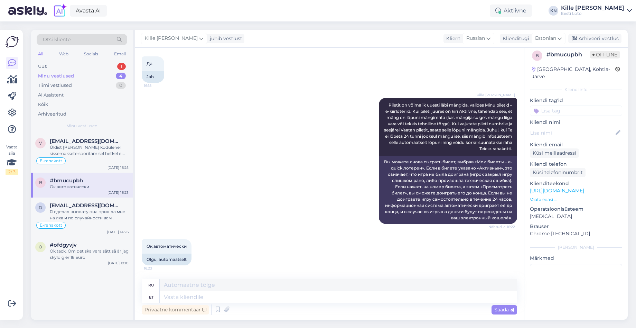
click at [557, 106] on input at bounding box center [576, 111] width 92 height 10
type input "e-kii"
drag, startPoint x: 569, startPoint y: 123, endPoint x: 583, endPoint y: 72, distance: 52.7
click at [569, 128] on span "e-kiirloterii" at bounding box center [577, 130] width 22 height 4
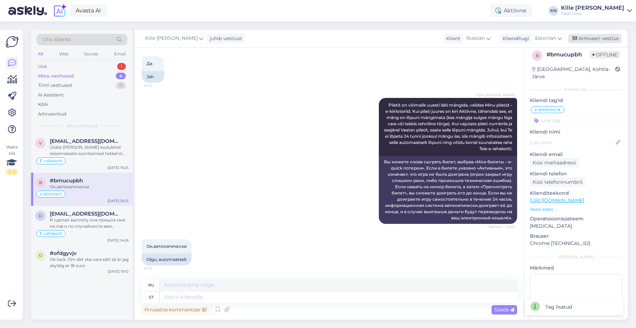
click at [590, 39] on div "Arhiveeri vestlus" at bounding box center [595, 38] width 53 height 9
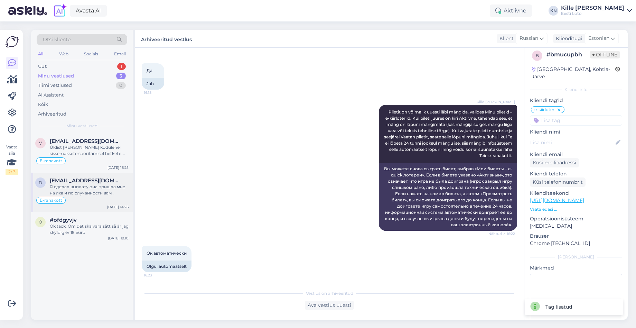
click at [84, 183] on span "[EMAIL_ADDRESS][DOMAIN_NAME]" at bounding box center [86, 180] width 72 height 6
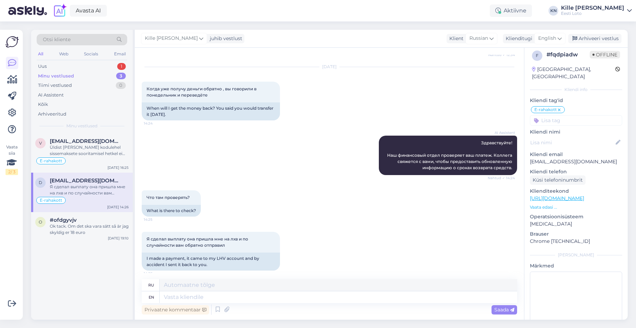
scroll to position [314, 0]
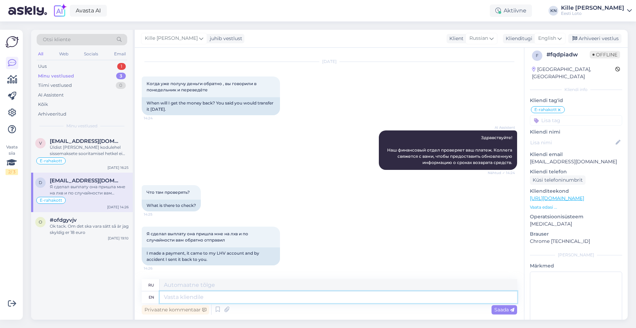
click at [270, 296] on textarea at bounding box center [339, 297] width 358 height 12
click at [103, 142] on div "[EMAIL_ADDRESS][DOMAIN_NAME]" at bounding box center [89, 141] width 79 height 6
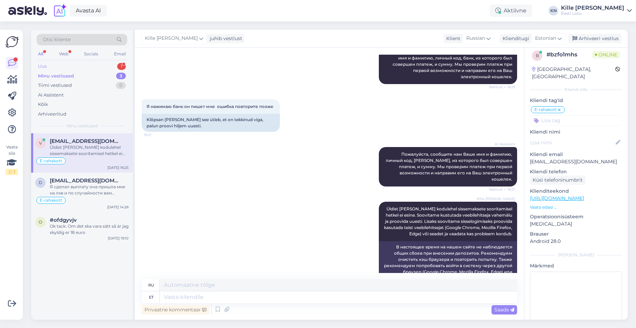
click at [75, 66] on div "Uus 1" at bounding box center [82, 67] width 91 height 10
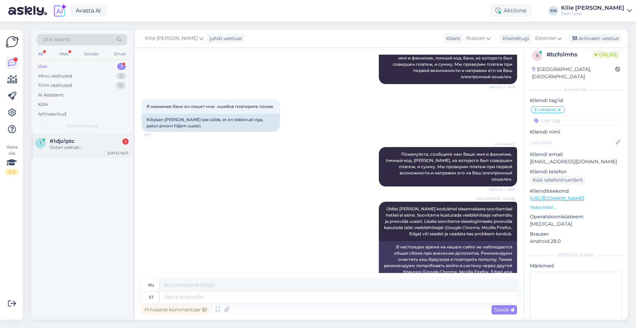
click at [83, 142] on div "#1djo1ptc 1" at bounding box center [89, 141] width 79 height 6
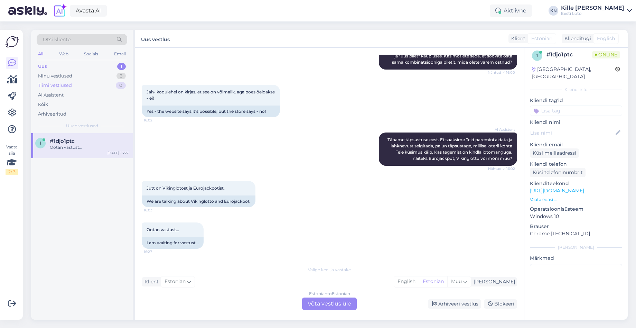
click at [69, 81] on div "Tiimi vestlused 0" at bounding box center [82, 86] width 91 height 10
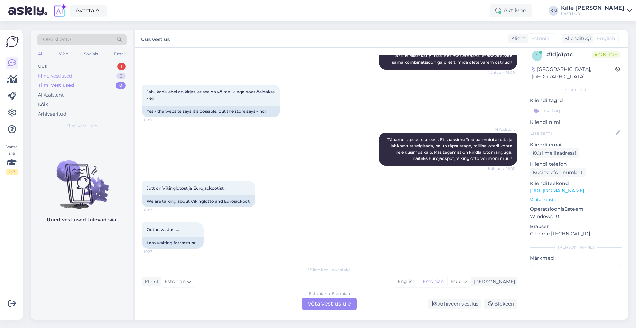
click at [70, 77] on div "Minu vestlused" at bounding box center [55, 76] width 34 height 7
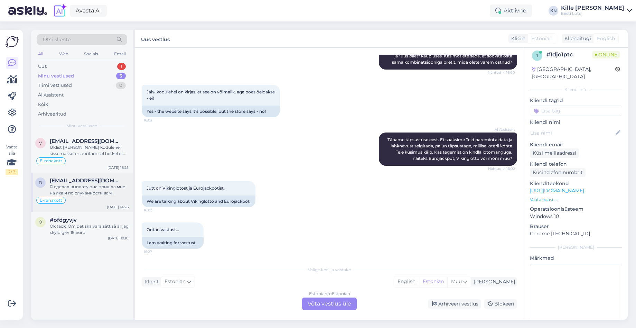
click at [85, 198] on div "E-rahakott" at bounding box center [81, 200] width 93 height 8
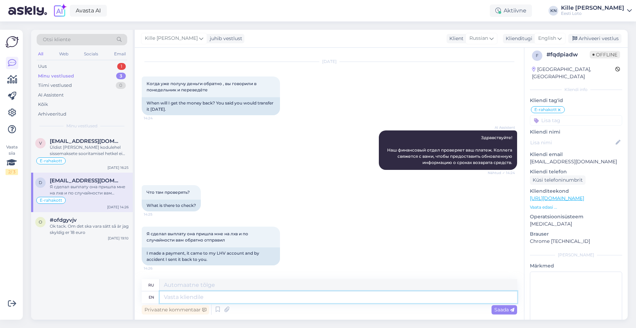
click at [219, 296] on textarea at bounding box center [339, 297] width 358 height 12
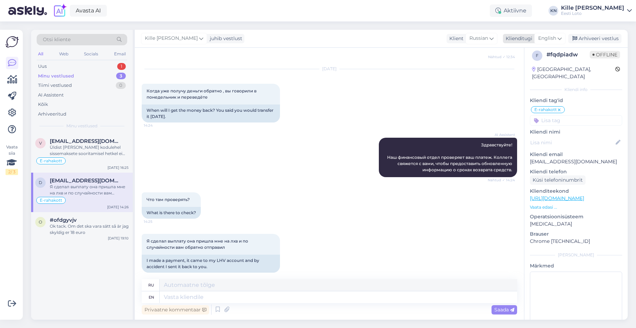
click at [550, 43] on div "English" at bounding box center [550, 38] width 31 height 11
click at [523, 67] on link "Estonian" at bounding box center [535, 69] width 76 height 11
click at [273, 299] on textarea at bounding box center [339, 297] width 358 height 12
click at [193, 295] on textarea at bounding box center [339, 297] width 358 height 12
type textarea "Teie a"
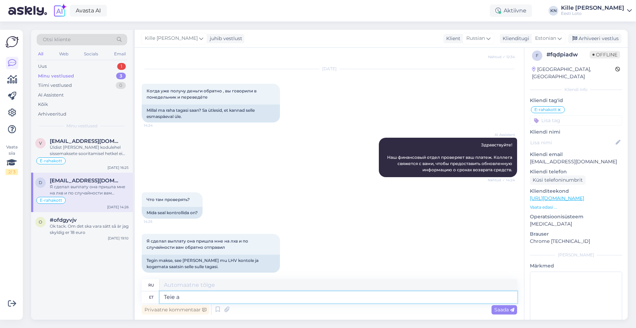
type textarea "Твой"
type textarea "Teie and"
type textarea "Ваш"
type textarea "Teie andmed"
type textarea "Ваши данные"
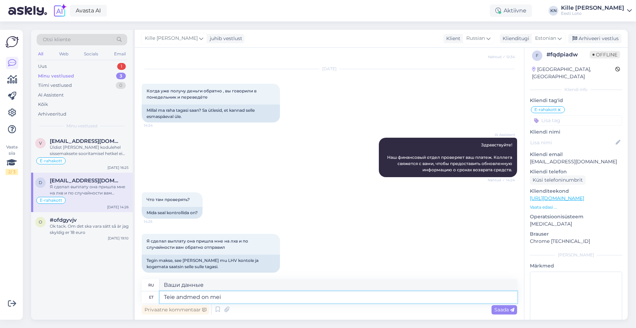
type textarea "[PERSON_NAME] andmed on mei e"
type textarea "Ваши данные — наши."
type textarea "Teie andmed on meie fi"
type textarea "Ваши данные — наши"
type textarea "Teie andmed on meie finantsosakonda ed"
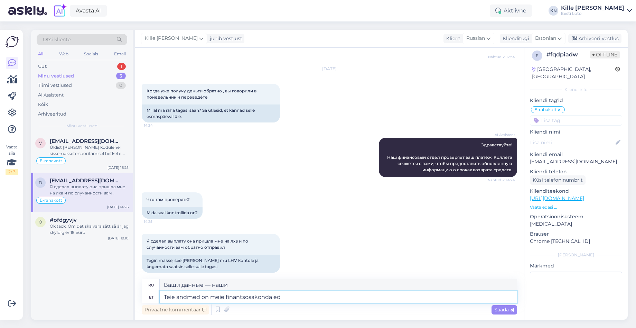
type textarea "Ваши данные находятся в нашем финансовом отделе."
type textarea "Teie andmed on meie finantsosakonda edastatud."
type textarea "Ваши данные переданы в наш финансовый отдел."
type textarea "Teie andmed on meie finantsosakonda edastatud. Makse ta"
type textarea "Ваши данные переданы в наш финансовый отдел. Оплата"
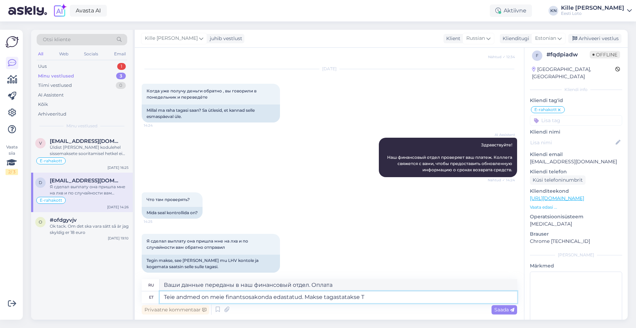
type textarea "Teie andmed on meie finantsosakonda edastatud. Makse tagastatakse Te"
type textarea "Ваши данные переданы в наш финансовый отдел. Платеж будет возвращён."
type textarea "Teie andmed on meie finantsosakonda edastatud. Makse tagastatakse Teile esimese…"
type textarea "Ваши данные переданы в наш финансовый отдел. Платеж будет возвращён вам в первы…"
type textarea "Teie andmed on meie finantsosakonda edastatud. Makse tagastatakse Teile esimese…"
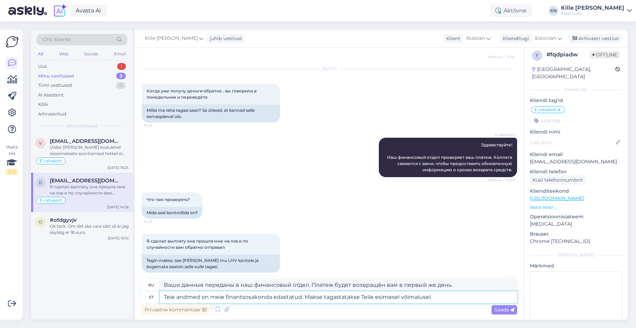
type textarea "Ваши данные переданы в наш финансовый отдел. Платеж будет возвращён вам в кратч…"
type textarea "Teie andmed on meie finantsosakonda edastatud. Makse tagastatakse Teile esimese…"
click at [500, 308] on span "Saada" at bounding box center [505, 309] width 20 height 6
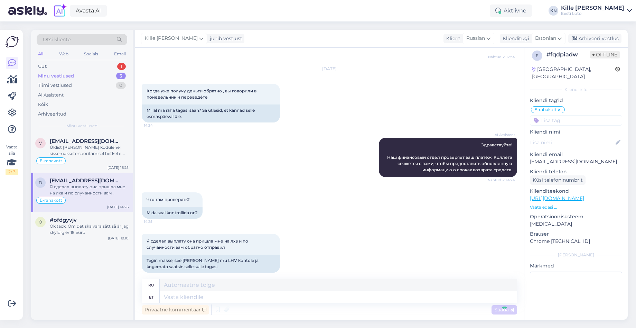
scroll to position [368, 0]
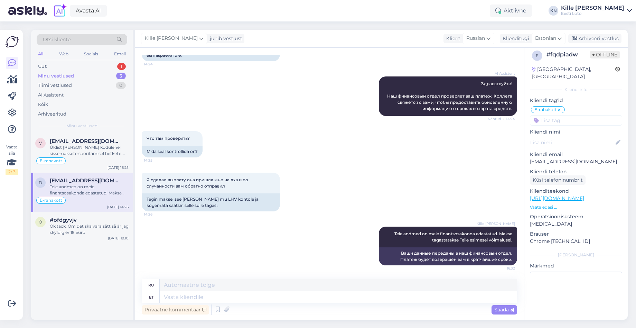
drag, startPoint x: 588, startPoint y: 40, endPoint x: 565, endPoint y: 46, distance: 23.2
click at [588, 40] on div "Arhiveeri vestlus" at bounding box center [595, 38] width 53 height 9
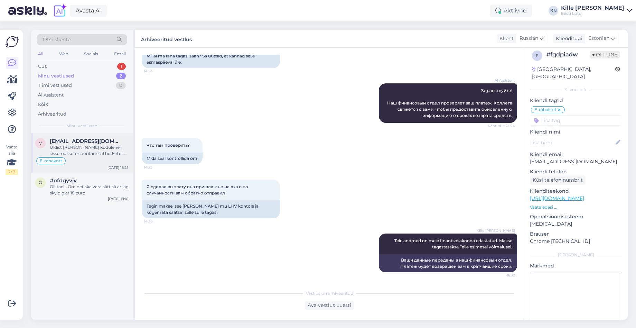
click at [85, 148] on div "Üldist [PERSON_NAME] kodulehel sissemaksete sooritamisel hetkel ei esine. Soovi…" at bounding box center [89, 150] width 79 height 12
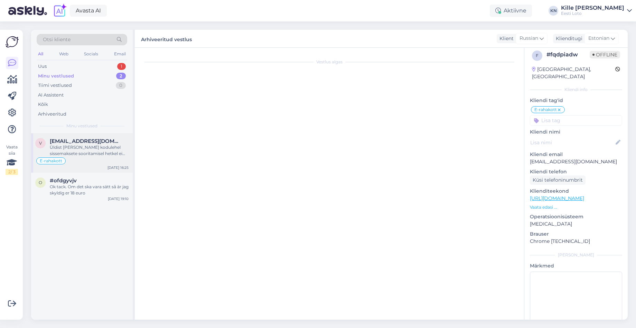
scroll to position [695, 0]
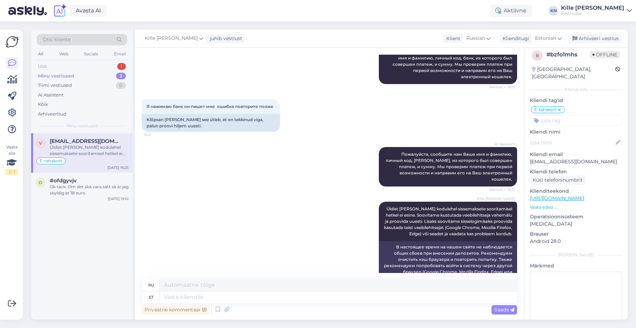
click at [63, 68] on div "Uus 1" at bounding box center [82, 67] width 91 height 10
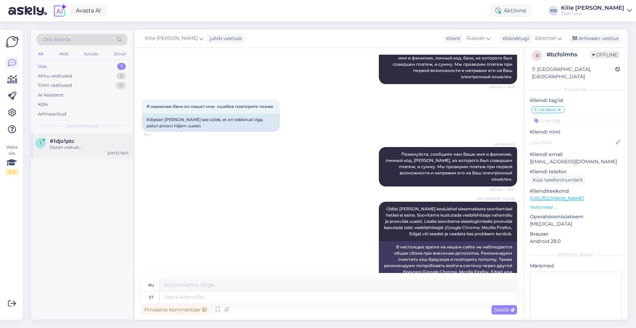
drag, startPoint x: 67, startPoint y: 144, endPoint x: 59, endPoint y: 144, distance: 8.0
click at [67, 144] on div "Ootan vastust..." at bounding box center [89, 147] width 79 height 6
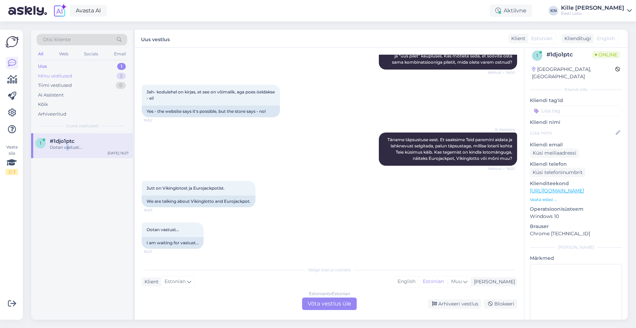
click at [49, 76] on div "Minu vestlused" at bounding box center [55, 76] width 34 height 7
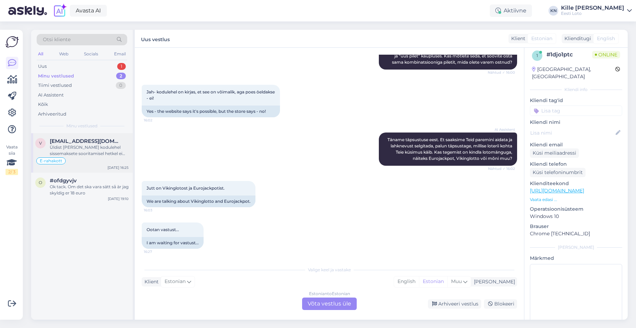
click at [83, 152] on div "Üldist [PERSON_NAME] kodulehel sissemaksete sooritamisel hetkel ei esine. Soovi…" at bounding box center [89, 150] width 79 height 12
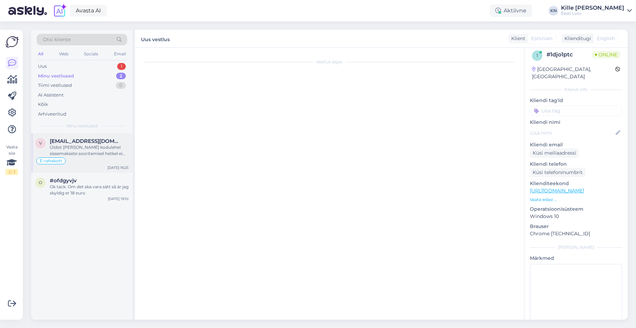
scroll to position [695, 0]
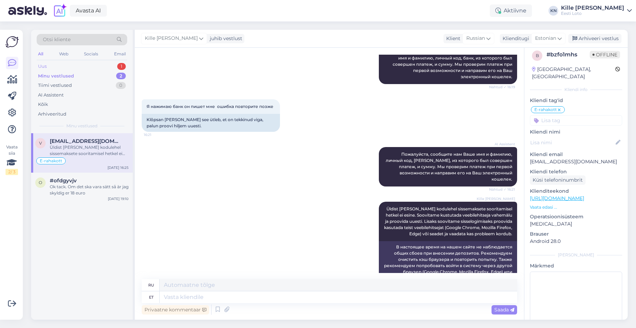
click at [72, 66] on div "Uus 1" at bounding box center [82, 67] width 91 height 10
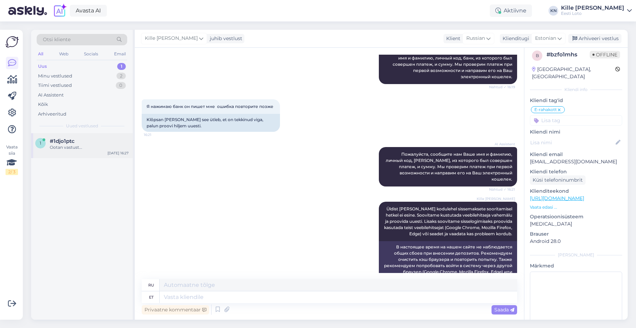
click at [78, 140] on div "#1djo1ptc" at bounding box center [89, 141] width 79 height 6
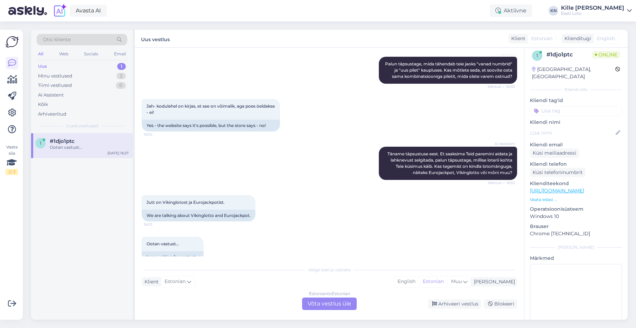
scroll to position [239, 0]
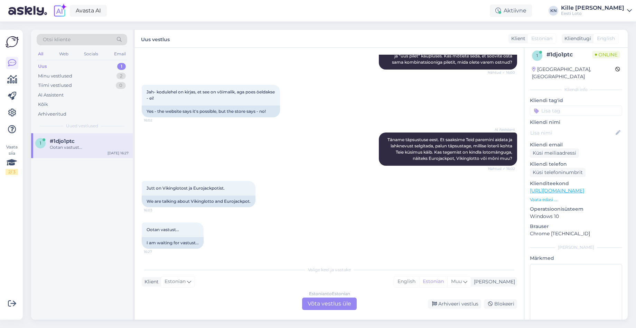
click at [350, 302] on div "Estonian to Estonian Võta vestlus üle" at bounding box center [329, 303] width 55 height 12
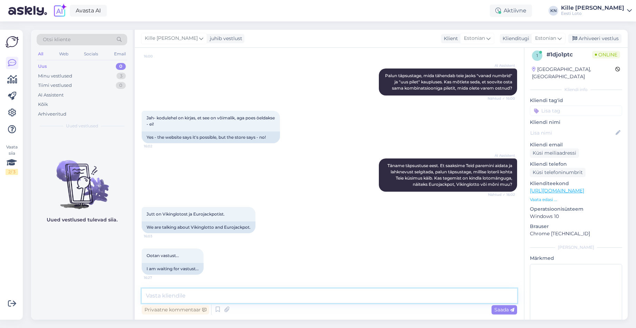
click at [205, 294] on textarea at bounding box center [330, 295] width 376 height 15
drag, startPoint x: 173, startPoint y: 294, endPoint x: 114, endPoint y: 291, distance: 58.9
click at [142, 291] on textarea "Kord" at bounding box center [330, 295] width 376 height 15
type textarea "O"
click at [127, 241] on div "Uued vestlused tulevad siia." at bounding box center [82, 226] width 102 height 186
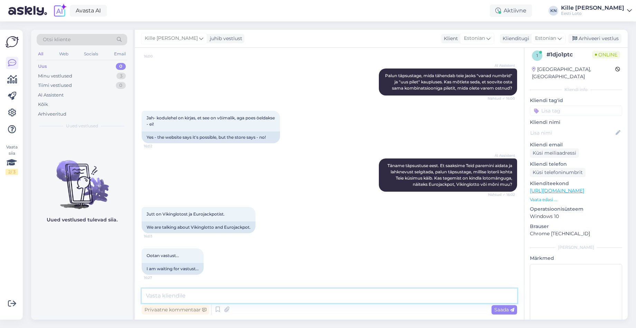
click at [226, 295] on textarea at bounding box center [330, 295] width 376 height 15
paste textarea "On väga kahetsusväärne, et Teile sai lotopileti ostmisel osaks ebameeldiv kogem…"
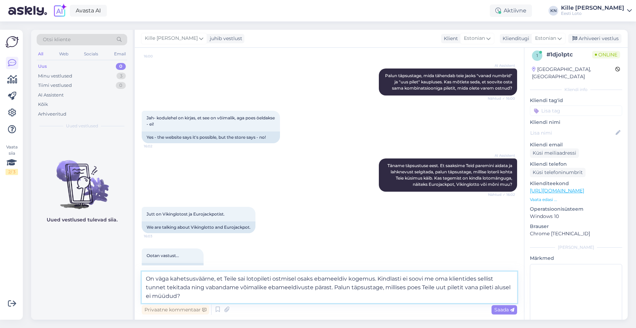
scroll to position [213, 0]
click at [287, 299] on textarea "On väga kahetsusväärne, et Teile sai lotopileti ostmisel osaks ebameeldiv kogem…" at bounding box center [330, 287] width 376 height 31
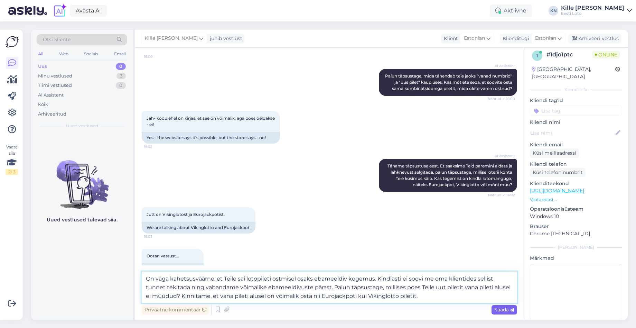
type textarea "On väga kahetsusväärne, et Teile sai lotopileti ostmisel osaks ebameeldiv kogem…"
click at [508, 307] on span "Saada" at bounding box center [505, 309] width 20 height 6
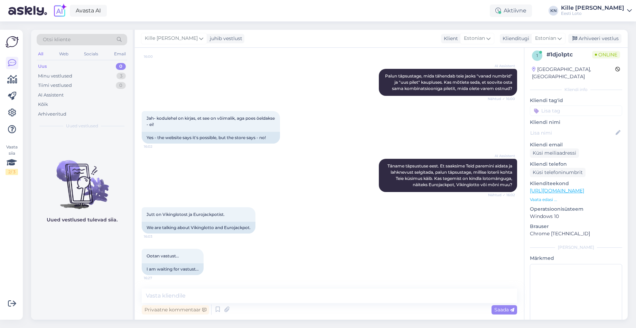
scroll to position [280, 0]
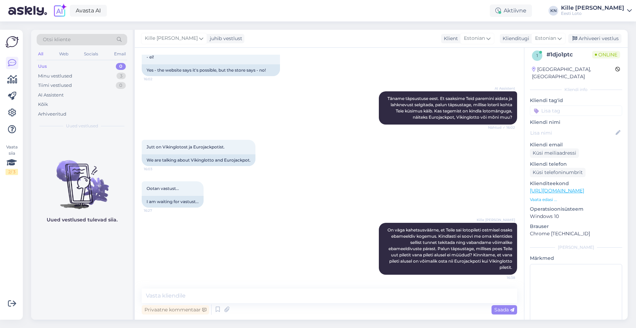
click at [74, 64] on div "Uus 0" at bounding box center [82, 67] width 91 height 10
click at [86, 77] on div "Minu vestlused 3" at bounding box center [82, 76] width 91 height 10
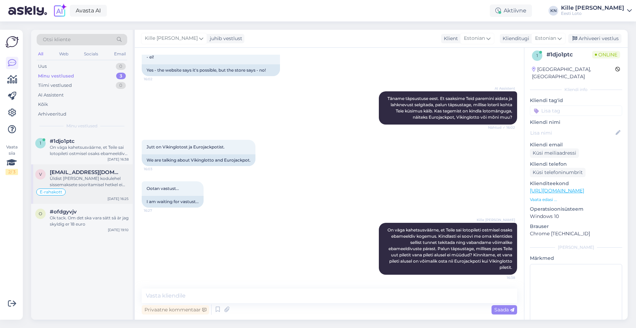
click at [91, 172] on span "[EMAIL_ADDRESS][DOMAIN_NAME]" at bounding box center [86, 172] width 72 height 6
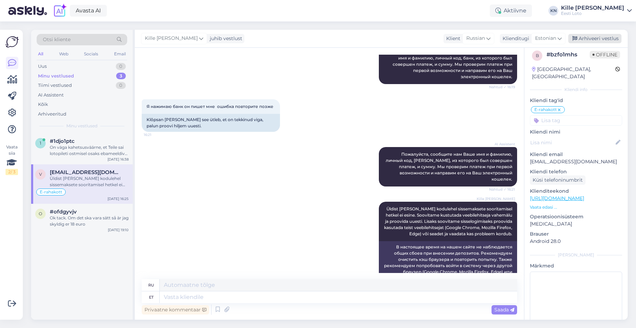
click at [600, 39] on div "Arhiveeri vestlus" at bounding box center [595, 38] width 53 height 9
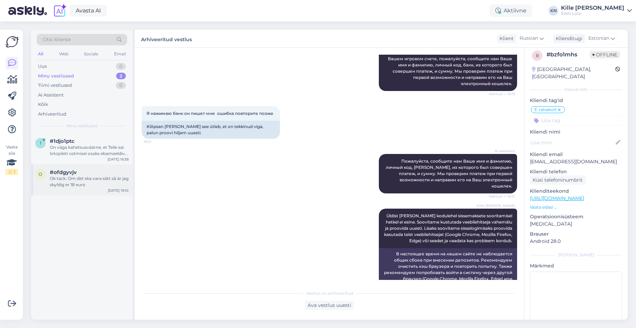
drag, startPoint x: 77, startPoint y: 185, endPoint x: 82, endPoint y: 186, distance: 4.4
click at [78, 185] on div "Ok tack. Om det ska vara sätt så är jag skyldig er 18 euro" at bounding box center [89, 181] width 79 height 12
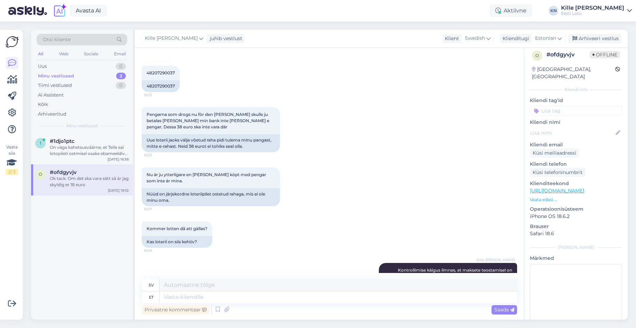
scroll to position [170, 0]
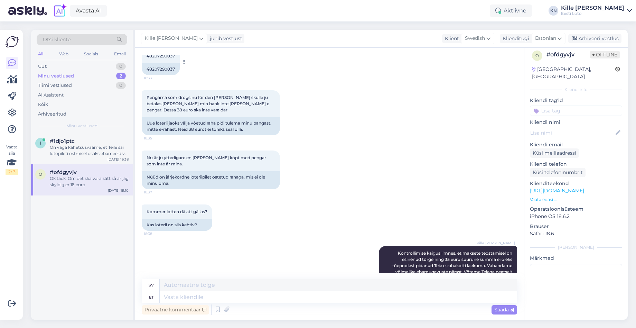
click at [152, 67] on div "48207290037" at bounding box center [161, 69] width 38 height 12
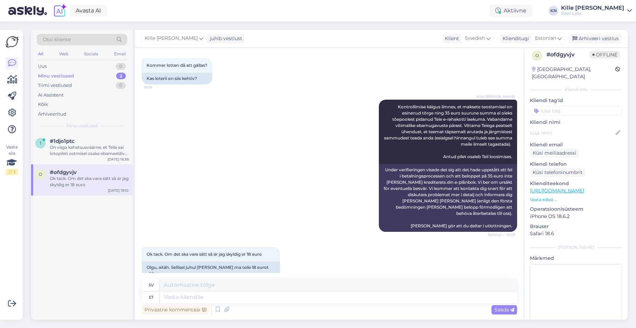
scroll to position [315, 0]
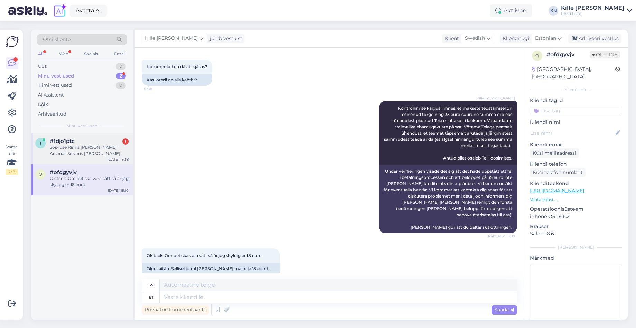
click at [115, 148] on div "Sõpruse Rimis [PERSON_NAME] Arsenali Selveris [PERSON_NAME]." at bounding box center [89, 150] width 79 height 12
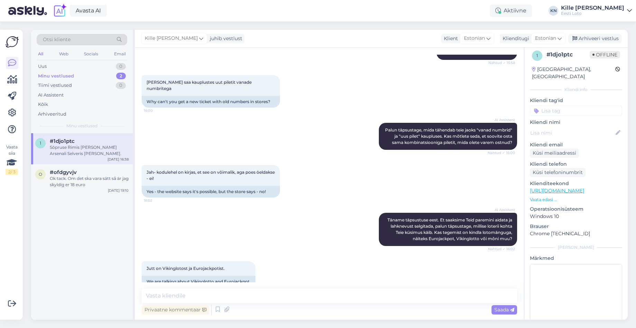
scroll to position [310, 0]
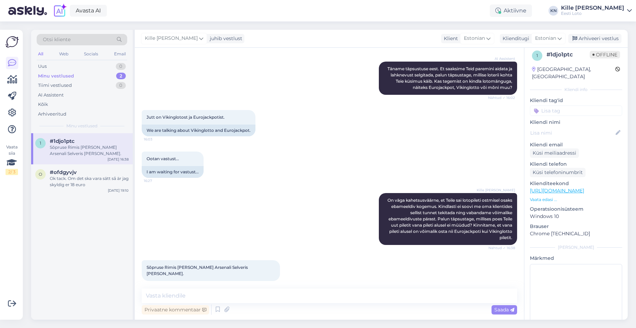
click at [247, 154] on div "Ootan vastust... 16:27 I am waiting for vastust..." at bounding box center [330, 165] width 376 height 42
click at [258, 292] on textarea at bounding box center [330, 295] width 376 height 15
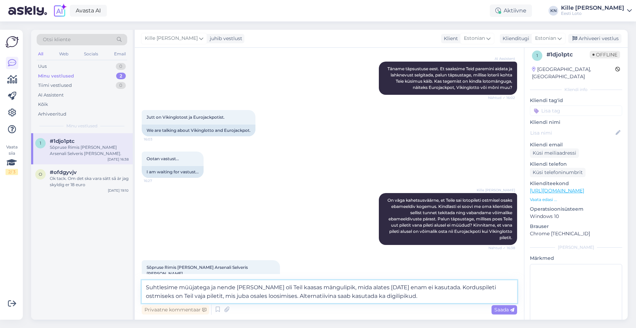
drag, startPoint x: 395, startPoint y: 297, endPoint x: 273, endPoint y: 299, distance: 121.8
click at [273, 299] on textarea "Suhtlesime müüjatega ja nende [PERSON_NAME] oli Teil kaasas mängulipik, mida al…" at bounding box center [330, 291] width 376 height 23
click at [444, 284] on textarea "Suhtlesime müüjatega ja nende [PERSON_NAME] oli Teil kaasas mängulipik, mida al…" at bounding box center [330, 291] width 376 height 23
paste textarea "Alternatiivina saab kasutada ka digilipikud."
type textarea "Suhtlesime müüjatega ja nende [PERSON_NAME] oli Teil kaasas mängulipik, mida al…"
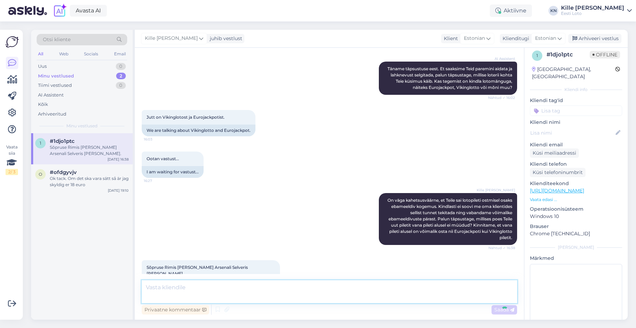
scroll to position [358, 0]
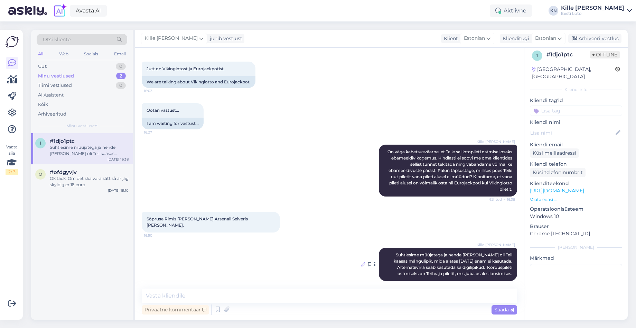
click at [361, 262] on icon at bounding box center [363, 264] width 4 height 4
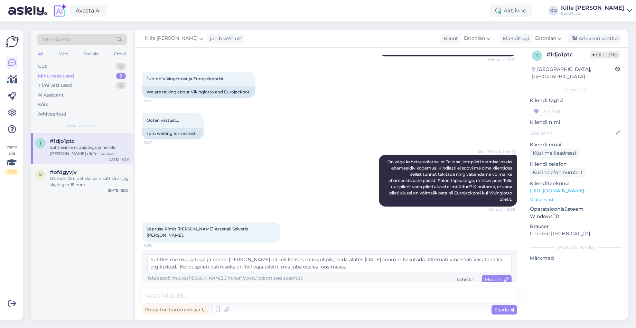
click at [176, 258] on textarea "Suhtlesime müüjatega ja nende [PERSON_NAME] oli Teil kaasas mängulipik, mida al…" at bounding box center [329, 263] width 365 height 18
click at [485, 254] on textarea "Suhtlesime müüjatega ja nende [PERSON_NAME] oli Teil kaasas mängulipik, mida al…" at bounding box center [329, 263] width 365 height 18
type textarea "Suhtlesime müüjatega ja nende [PERSON_NAME] oli Teil kaasas mängulipik, mida al…"
click at [487, 276] on span "Muuda" at bounding box center [497, 279] width 24 height 6
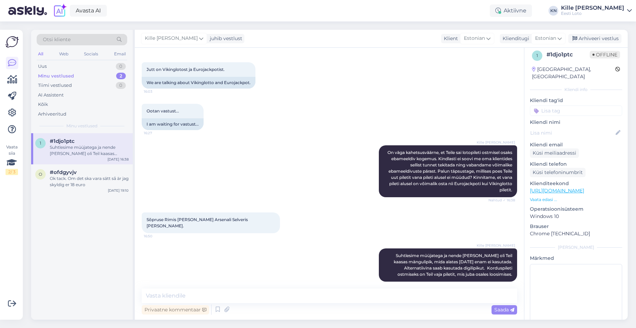
scroll to position [358, 0]
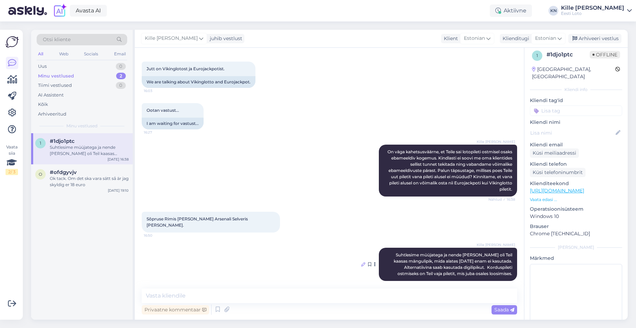
click at [365, 262] on icon at bounding box center [363, 264] width 4 height 4
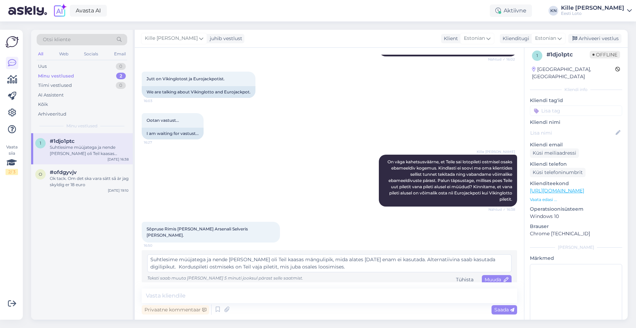
click at [150, 260] on textarea "Suhtlesime müüjatega ja nende [PERSON_NAME] oli Teil kaasas mängulipik, mida al…" at bounding box center [329, 263] width 365 height 18
type textarea "Suhtlesime müüjatega ja nende [PERSON_NAME] oli Teil kaasas mängulipik, mida al…"
click at [500, 276] on span "Muuda" at bounding box center [497, 279] width 24 height 6
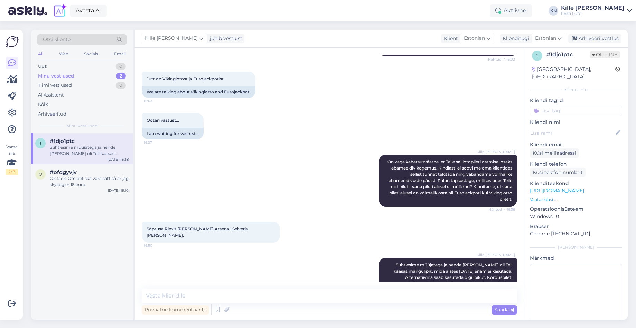
scroll to position [358, 0]
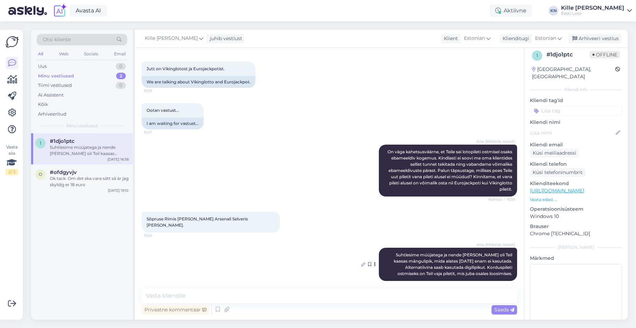
click at [364, 262] on icon at bounding box center [363, 264] width 4 height 4
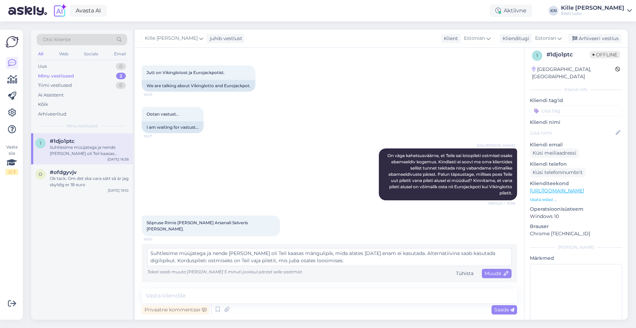
scroll to position [348, 0]
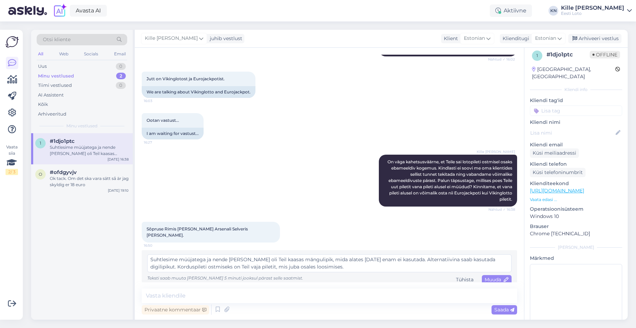
click at [366, 254] on textarea "Suhtlesime müüjatega ja nende [PERSON_NAME] oli Teil kaasas mängulipik, mida al…" at bounding box center [329, 263] width 365 height 18
type textarea "Suhtlesime müüjatega ja nende [PERSON_NAME] oli Teil kaasas mängulipik, mida al…"
click at [496, 276] on span "Muuda" at bounding box center [497, 279] width 24 height 6
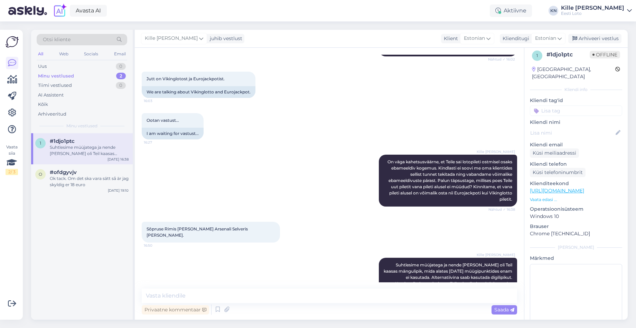
scroll to position [365, 0]
